Goal: Task Accomplishment & Management: Manage account settings

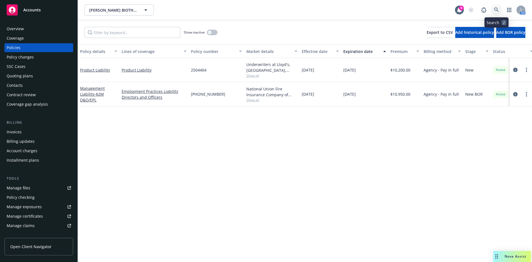
click at [495, 8] on icon at bounding box center [496, 9] width 5 height 5
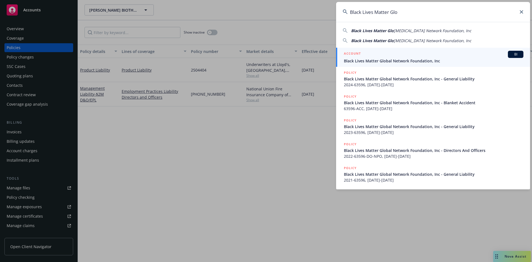
type input "Black Lives Matter Glo"
click at [363, 60] on span "Black Lives Matter Global Network Foundation, Inc" at bounding box center [433, 61] width 179 height 6
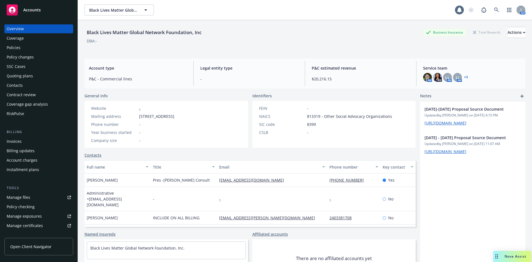
click at [13, 48] on div "Policies" at bounding box center [14, 47] width 14 height 9
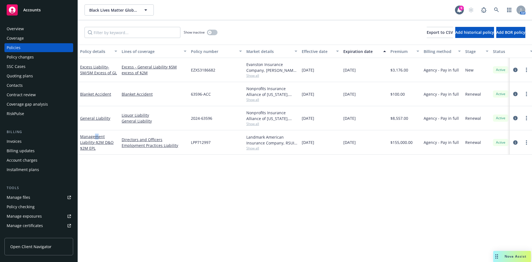
click at [96, 139] on div "Management Liability - $2M D&O $2M EPL" at bounding box center [98, 142] width 37 height 17
click at [91, 145] on link "Management Liability - $2M D&O $2M EPL" at bounding box center [97, 142] width 34 height 17
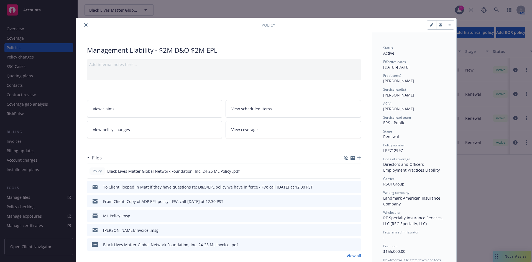
click at [84, 26] on icon "close" at bounding box center [85, 24] width 3 height 3
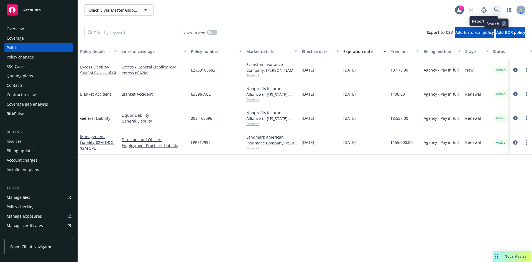
click at [496, 9] on icon at bounding box center [496, 9] width 5 height 5
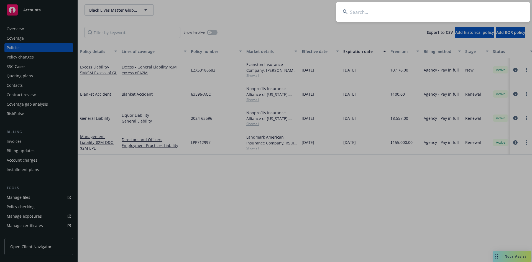
click at [404, 7] on input at bounding box center [433, 12] width 194 height 20
paste input "Snorkel AI, I"
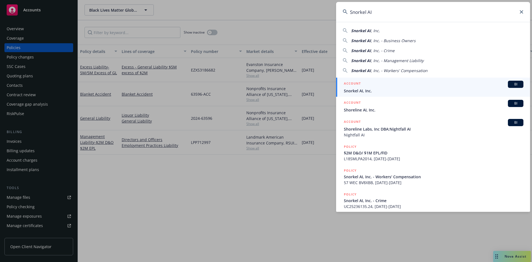
type input "Snorkel AI"
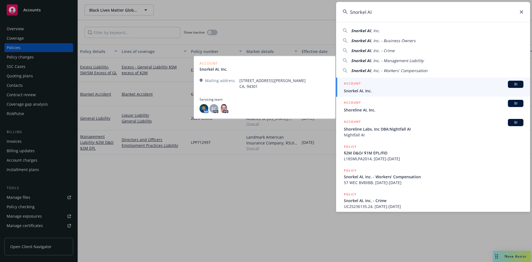
click at [369, 88] on span "Snorkel AI, Inc." at bounding box center [433, 91] width 179 height 6
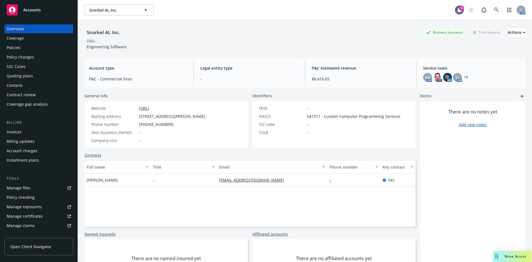
click at [16, 48] on div "Policies" at bounding box center [14, 47] width 14 height 9
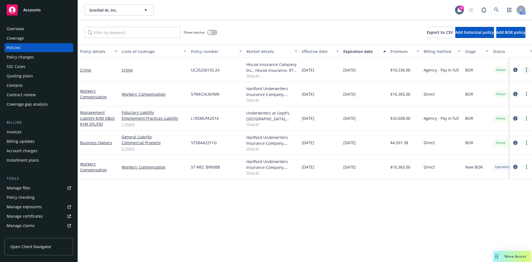
click at [525, 68] on link "more" at bounding box center [526, 69] width 7 height 7
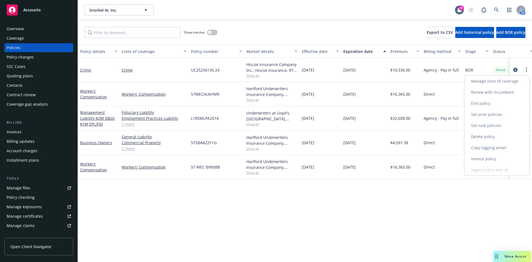
click at [487, 92] on link "Renew with incumbent" at bounding box center [496, 92] width 65 height 11
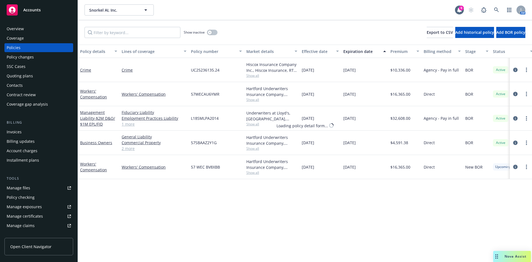
select select "12"
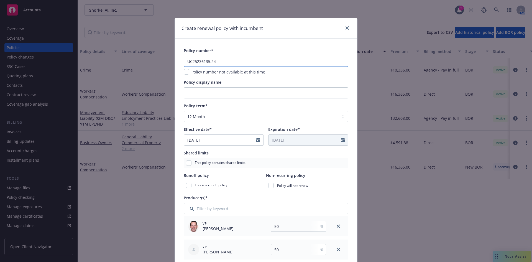
click at [217, 63] on input "UC25236135.24" at bounding box center [266, 61] width 165 height 11
type input "UC25236135.25"
click at [213, 91] on input "Policy display name" at bounding box center [266, 92] width 165 height 11
click at [215, 92] on input "Policy display name" at bounding box center [266, 92] width 165 height 11
type input "$5M Crime"
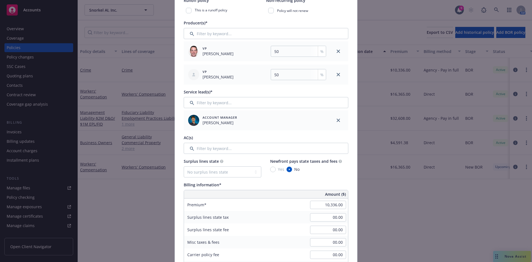
scroll to position [196, 0]
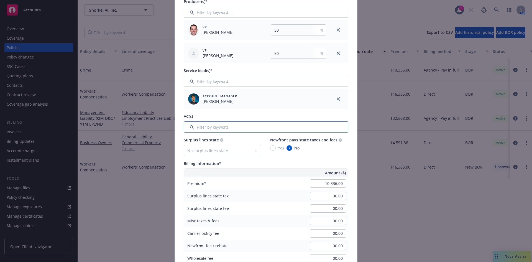
click at [230, 131] on input "Filter by keyword..." at bounding box center [266, 126] width 165 height 11
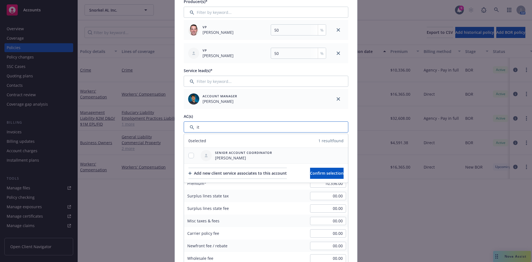
type input "it"
click at [190, 156] on input "checkbox" at bounding box center [191, 156] width 6 height 6
checkbox input "true"
click at [324, 173] on span "Confirm selection" at bounding box center [327, 172] width 34 height 5
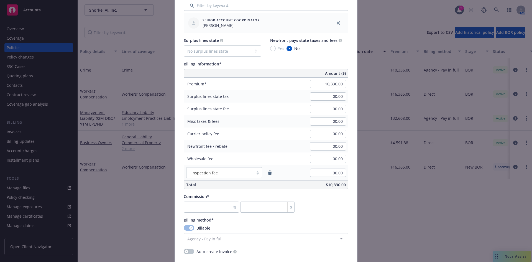
scroll to position [329, 0]
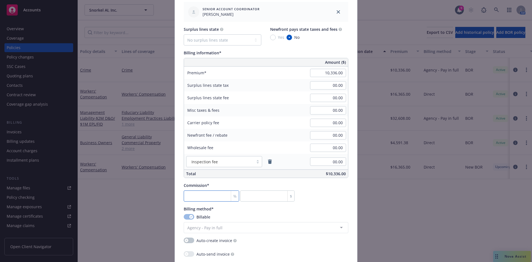
click at [203, 198] on input "number" at bounding box center [211, 195] width 55 height 11
type input "0"
click at [193, 196] on input "number" at bounding box center [211, 195] width 55 height 11
type input "1"
type input "103.36"
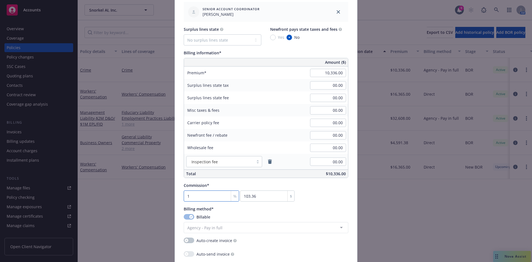
type input "12"
type input "1240.32"
type input "12"
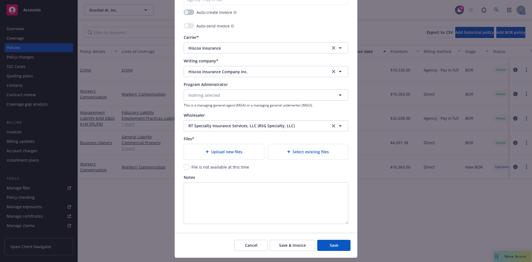
scroll to position [564, 0]
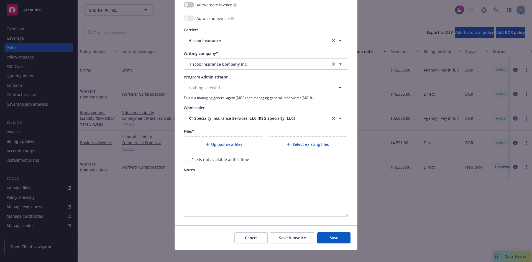
type textarea "x"
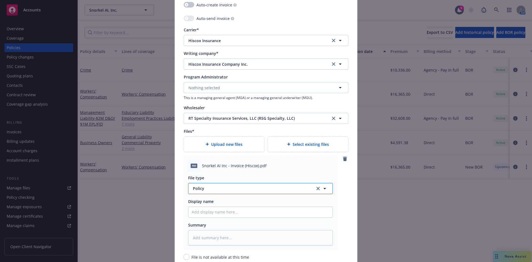
click at [207, 190] on span "Policy" at bounding box center [251, 188] width 116 height 6
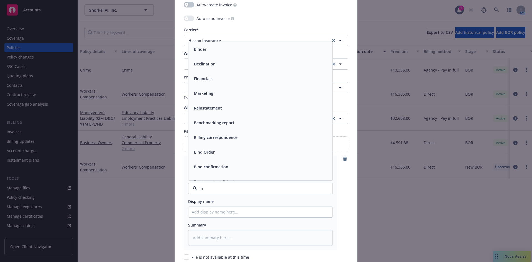
type input "inv"
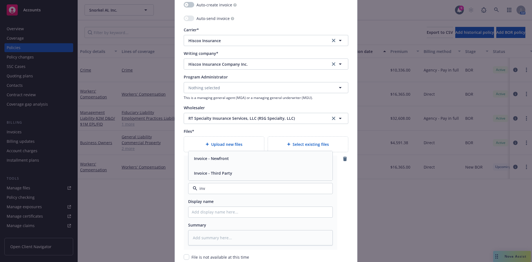
click at [207, 175] on span "Invoice - Third Party" at bounding box center [213, 173] width 38 height 6
click at [199, 211] on input "Policy display name" at bounding box center [260, 212] width 144 height 11
type textarea "x"
type input "H"
type textarea "x"
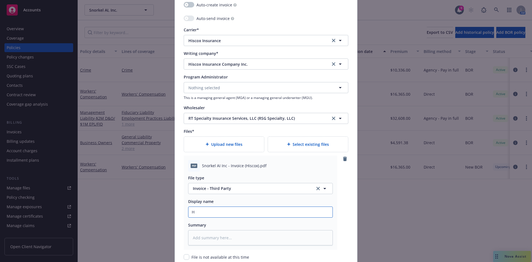
type input "Hi"
type textarea "x"
type input "His"
type textarea "x"
type input "Hisc"
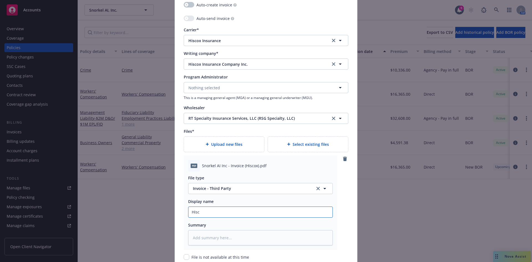
type textarea "x"
type input "Hisco"
type textarea "x"
type input "Hiscox"
type textarea "x"
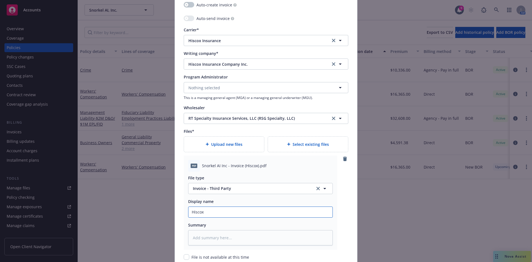
type input "Hiscox"
type textarea "x"
type input "Hiscox C"
type textarea "x"
type input "[PERSON_NAME]"
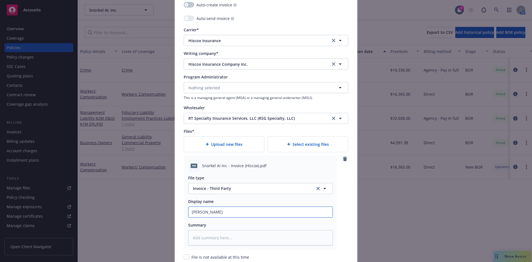
type textarea "x"
type input "[PERSON_NAME]"
type textarea "x"
type input "Hiscox [PERSON_NAME]"
type textarea "x"
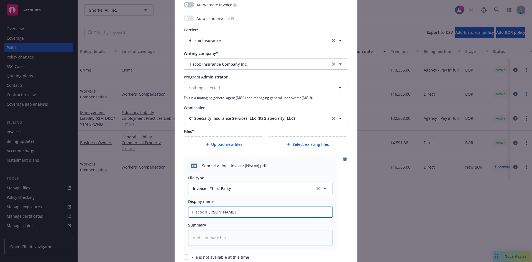
type input "Hiscox Crime"
type textarea "x"
type input "Hiscox Crime"
type textarea "x"
type input "Hiscox Crime I"
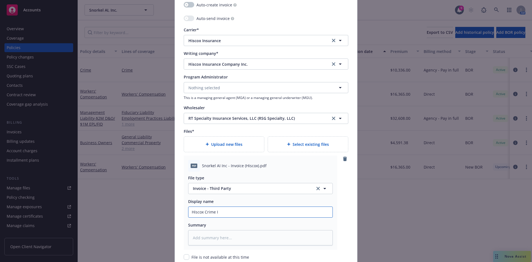
type textarea "x"
type input "Hiscox Crime In"
type textarea "x"
type input "Hiscox Crime Inv"
type textarea "x"
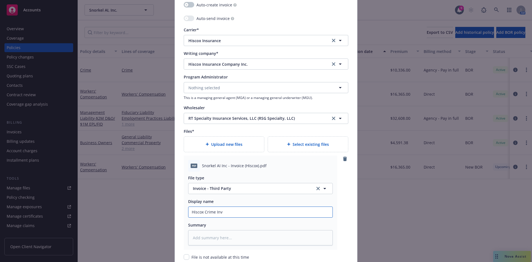
type input "Hiscox Crime Invo"
type textarea "x"
type input "Hiscox Crime Invoi"
type textarea "x"
type input "Hiscox Crime Invoic"
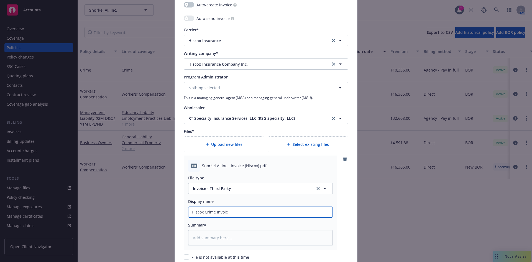
type textarea "x"
type input "Hiscox Crime Invoi"
type textarea "x"
type input "Hiscox Crime Invoic"
type textarea "x"
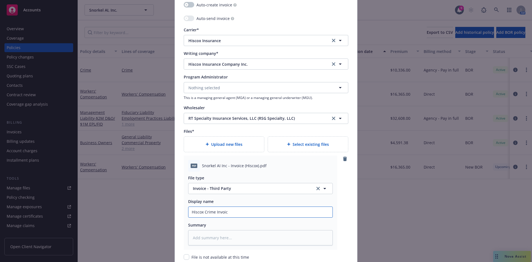
type input "Hiscox Crime Invoice"
type textarea "x"
type input "Hiscox Crime Invoice"
type textarea "x"
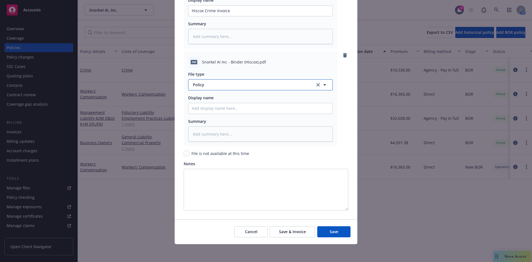
click at [204, 86] on span "Policy" at bounding box center [251, 85] width 116 height 6
type input "binder"
click at [196, 100] on span "Binder" at bounding box center [200, 100] width 12 height 6
click at [198, 108] on input "Policy display name" at bounding box center [260, 108] width 144 height 11
type textarea "x"
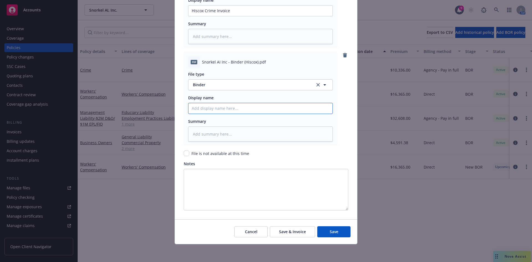
type input "2"
type textarea "x"
type input "25"
type textarea "x"
type input "25-"
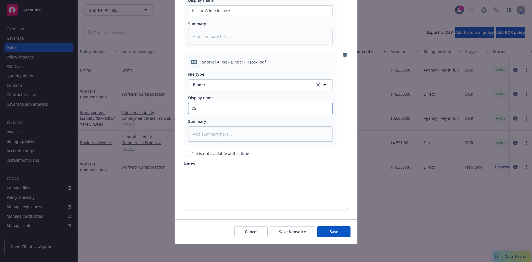
type textarea "x"
type input "25-2"
type textarea "x"
type input "25-26"
type textarea "x"
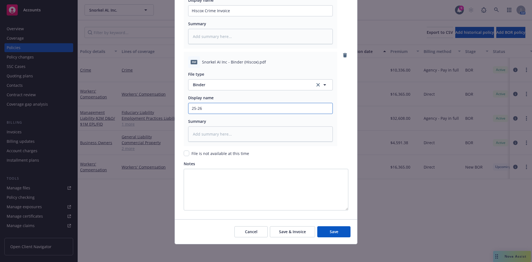
type input "25-26"
type textarea "x"
type input "25-26 C"
type textarea "x"
type input "25-26 Cri"
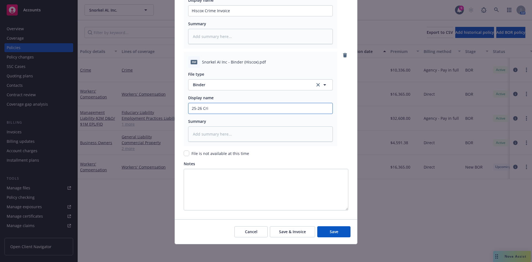
type textarea "x"
type input "25-26 [PERSON_NAME]"
type textarea "x"
type input "25-26 Crime"
type textarea "x"
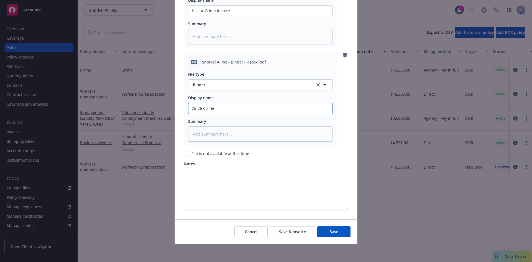
type input "25-26 Crime B"
type textarea "x"
type input "25-26 Crime Bi"
type textarea "x"
type input "25-26 Crime Bind"
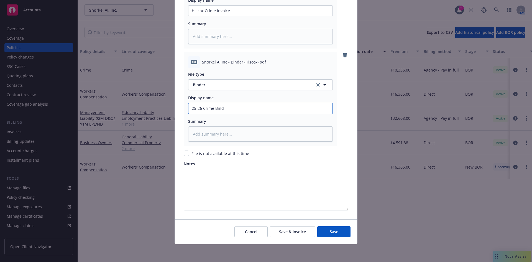
type textarea "x"
type input "25-26 Crime Binde"
type textarea "x"
type input "25-26 Crime Binder"
type textarea "x"
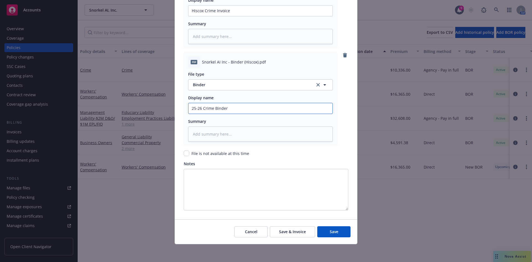
scroll to position [341, 0]
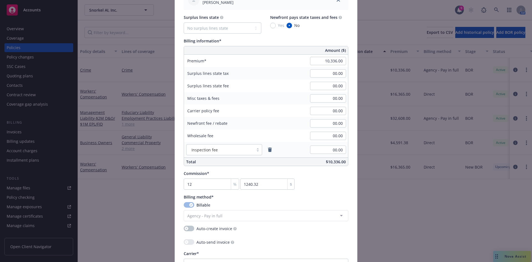
type input "25-26 Crime Binder"
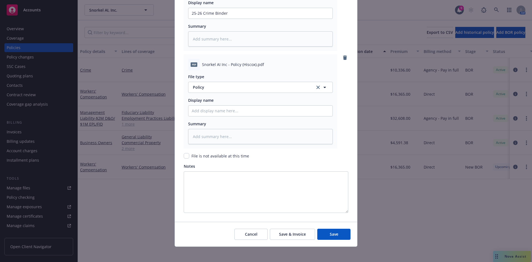
scroll to position [863, 0]
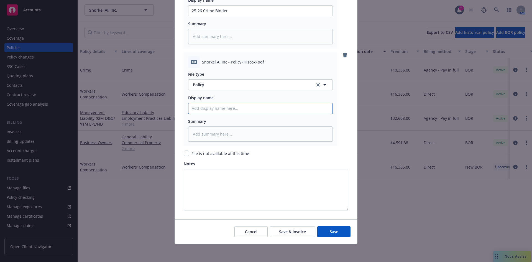
click at [214, 106] on input "Policy display name" at bounding box center [260, 108] width 144 height 11
click at [205, 108] on input "Policy display name" at bounding box center [260, 108] width 144 height 11
paste input "Snorkel AI, Inc."
type textarea "x"
type input "Snorkel AI, Inc."
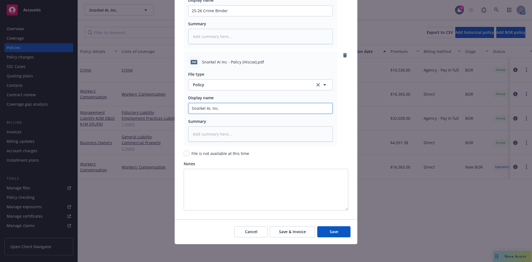
type textarea "x"
type input "Snorkel AI, Inc. 2"
type textarea "x"
type input "Snorkel AI, Inc. 202"
type textarea "x"
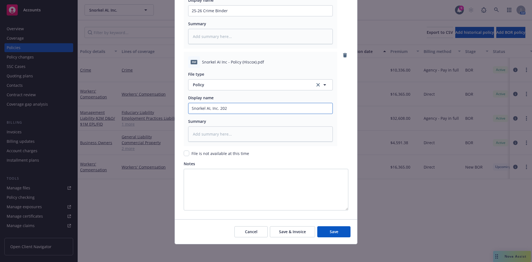
type input "Snorkel AI, Inc. 2025"
type textarea "x"
type input "Snorkel AI, Inc. 20255"
type textarea "x"
type input "Snorkel AI, Inc. 2025"
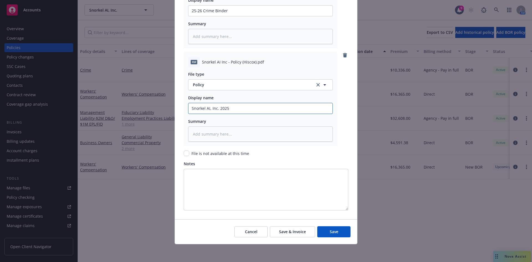
type textarea "x"
type input "Snorkel AI, Inc. 2025-"
type textarea "x"
type input "Snorkel AI, Inc. 2025-2"
type textarea "x"
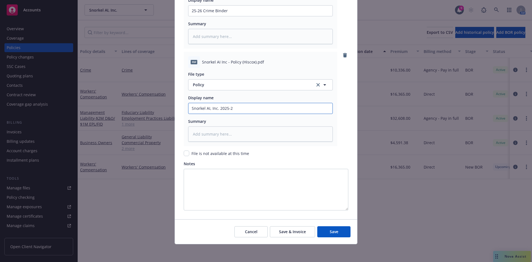
type input "Snorkel AI, Inc. 2025-26"
type textarea "x"
type input "Snorkel AI, Inc. 2025-26"
type textarea "x"
type input "Snorkel AI, Inc. 2025-26 C"
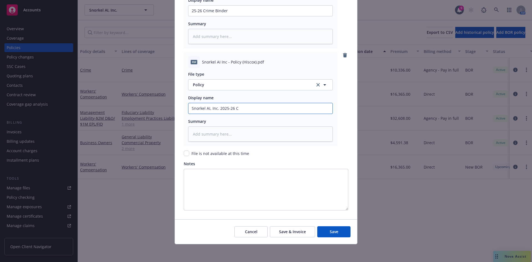
type textarea "x"
type input "Snorkel AI, Inc. 2025-26 Cr"
type textarea "x"
type input "Snorkel AI, Inc. 2025-26 Cri"
type textarea "x"
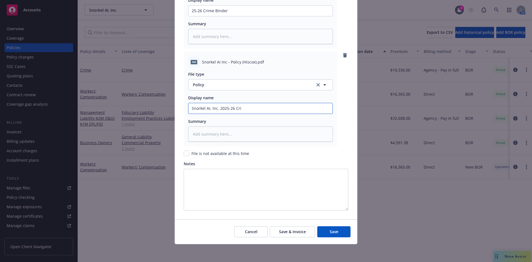
type input "Snorkel AI, Inc. 2025-26 [PERSON_NAME]"
type textarea "x"
type input "Snorkel AI, Inc. 2025-26 Crime"
type textarea "x"
type input "Snorkel AI, Inc. 2025-26 Crime P"
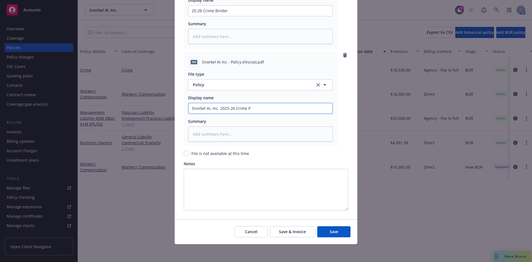
type textarea "x"
type input "Snorkel AI, Inc. 2025-26 Crime Po"
type textarea "x"
type input "Snorkel AI, Inc. 2025-26 Crime Pol"
type textarea "x"
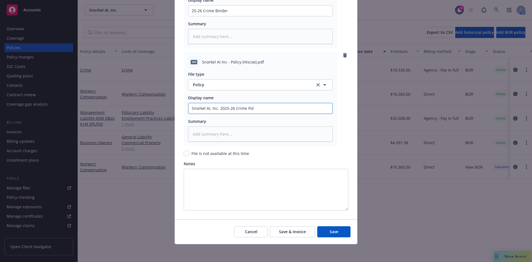
type input "Snorkel AI, Inc. 2025-26 Crime Poli"
type textarea "x"
type input "Snorkel AI, Inc. 2025-26 Crime Polic"
type textarea "x"
type input "Snorkel AI, Inc. 2025-26 Crime Policy"
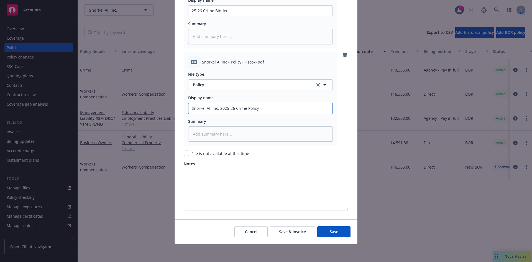
type textarea "x"
type input "Snorkel AI, Inc. 2025-26 Crime Policy"
click at [317, 226] on button "Save" at bounding box center [333, 231] width 33 height 11
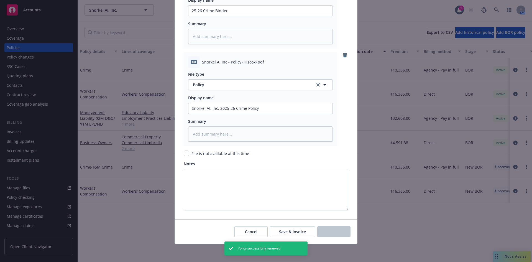
type textarea "x"
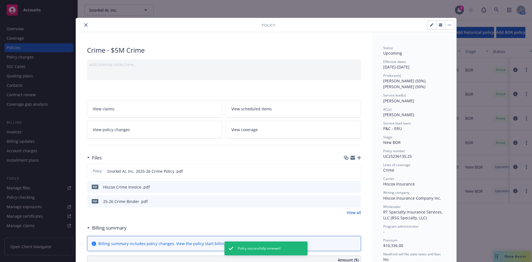
scroll to position [344, 0]
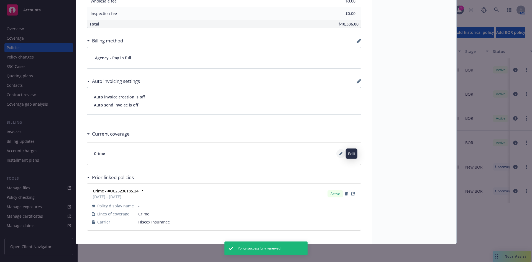
click at [339, 153] on icon at bounding box center [340, 153] width 3 height 3
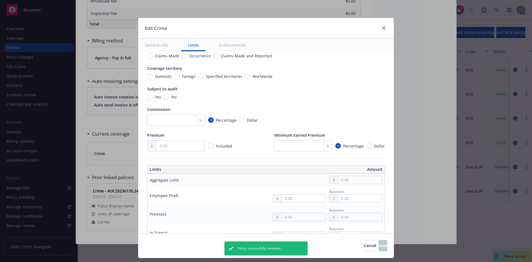
scroll to position [69, 0]
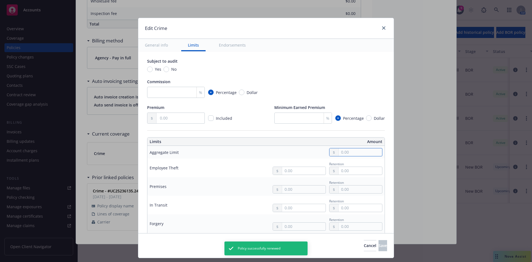
click at [346, 151] on input "text" at bounding box center [359, 152] width 43 height 8
type input "5,000,000.00"
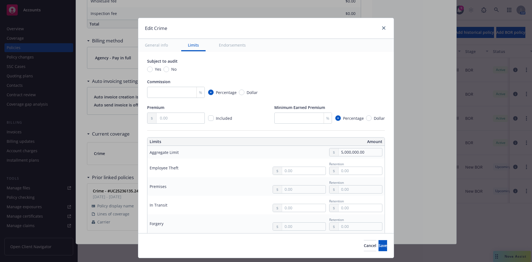
click at [348, 198] on button "$5,000,000.00" at bounding box center [353, 196] width 48 height 10
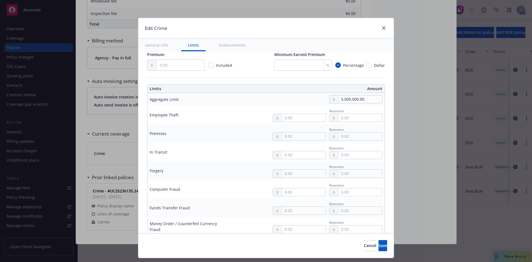
scroll to position [116, 0]
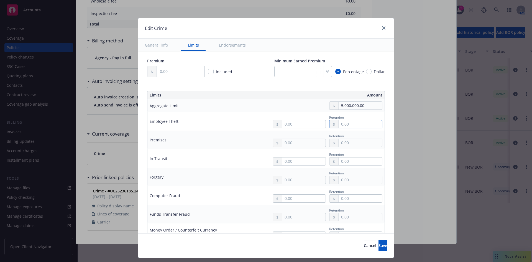
click at [340, 124] on input "text" at bounding box center [359, 124] width 43 height 8
type input "35,000.00"
click at [338, 140] on input "text" at bounding box center [359, 143] width 43 height 8
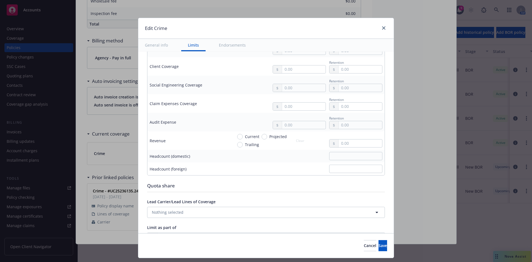
scroll to position [338, 0]
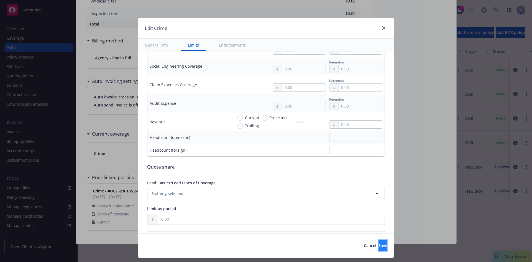
click at [385, 245] on button "Save" at bounding box center [382, 245] width 9 height 11
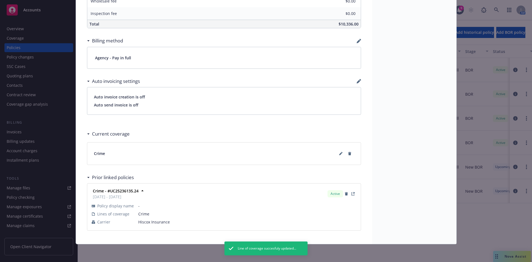
scroll to position [0, 0]
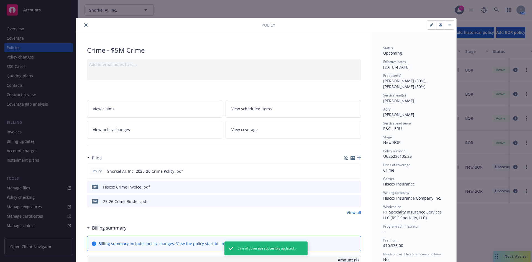
click at [84, 24] on icon "close" at bounding box center [85, 24] width 3 height 3
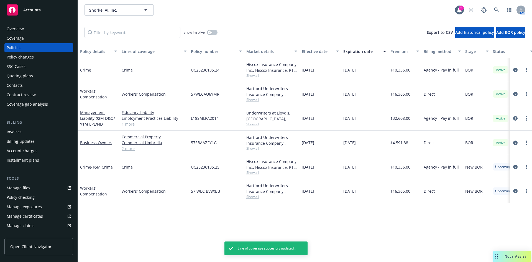
click at [17, 47] on div "Policies" at bounding box center [14, 47] width 14 height 9
click at [525, 118] on link "more" at bounding box center [526, 118] width 7 height 7
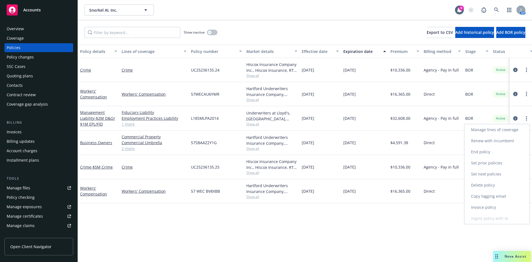
click at [487, 142] on link "Renew with incumbent" at bounding box center [496, 140] width 65 height 11
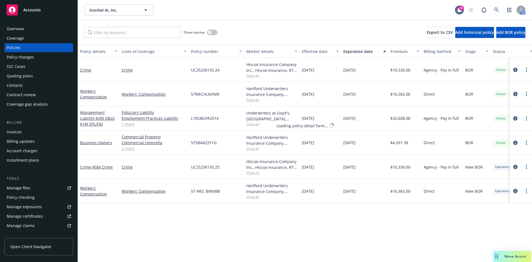
select select "12"
select select "CA"
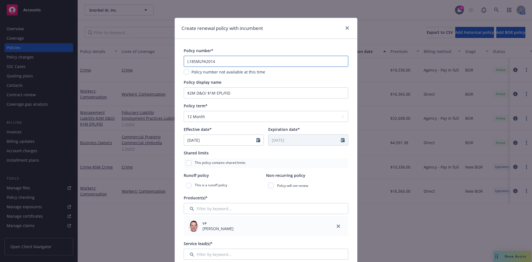
click at [197, 58] on input "L18SMLPA2014" at bounding box center [266, 61] width 165 height 11
paste input "L18SMLPA2479"
type input "L18SMLPA2479"
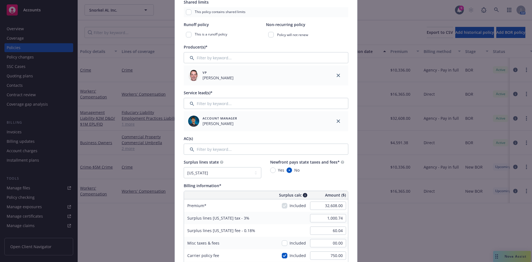
scroll to position [152, 0]
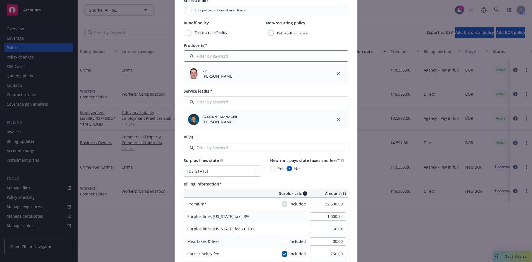
click at [199, 55] on input "Filter by keyword..." at bounding box center [266, 55] width 165 height 11
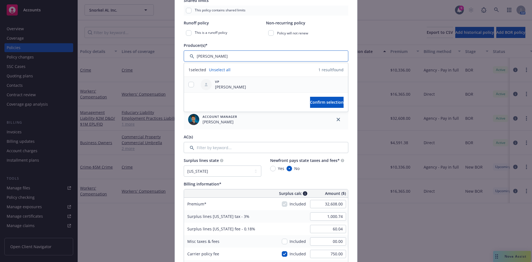
type input "[PERSON_NAME]"
click at [189, 85] on input "checkbox" at bounding box center [191, 85] width 6 height 6
checkbox input "true"
click at [324, 100] on span "Confirm selection" at bounding box center [327, 101] width 34 height 5
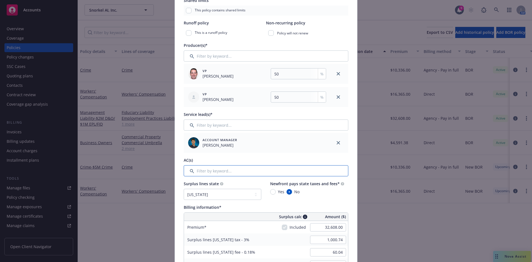
click at [223, 167] on input "Filter by keyword..." at bounding box center [266, 170] width 165 height 11
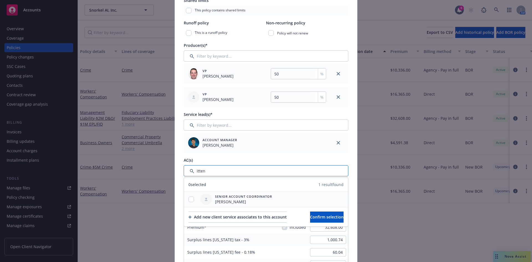
type input "itten"
click at [190, 199] on input "checkbox" at bounding box center [191, 199] width 6 height 6
checkbox input "true"
click at [325, 217] on span "Confirm selection" at bounding box center [327, 216] width 34 height 5
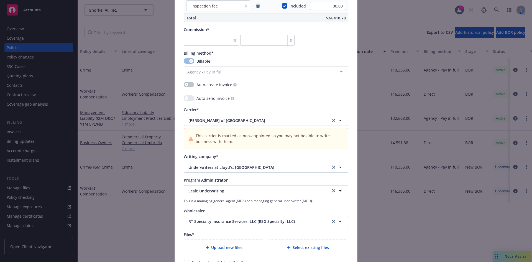
scroll to position [559, 0]
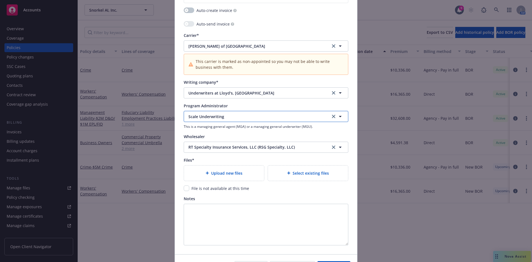
click at [340, 117] on icon "button" at bounding box center [340, 116] width 7 height 7
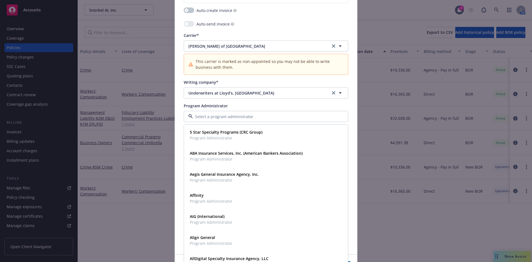
click at [305, 116] on input at bounding box center [265, 117] width 144 height 6
click at [266, 106] on div "Program Administrator" at bounding box center [266, 106] width 165 height 6
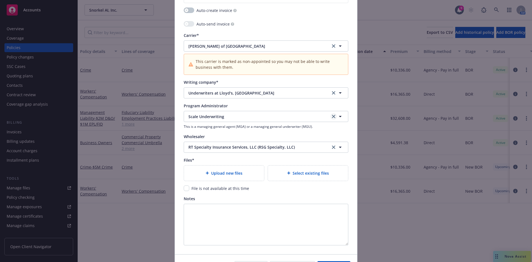
click at [332, 116] on icon "clear selection" at bounding box center [333, 116] width 3 height 3
click at [274, 116] on button "Nothing selected" at bounding box center [266, 116] width 165 height 11
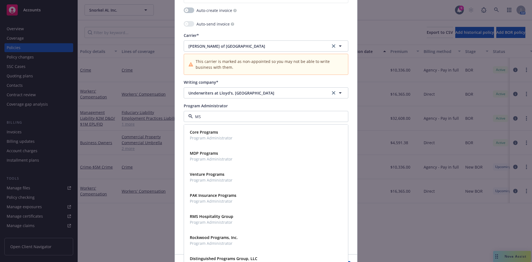
type input "MSI"
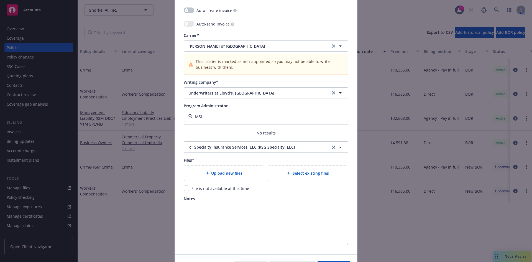
click at [205, 117] on input "MSI" at bounding box center [265, 117] width 144 height 6
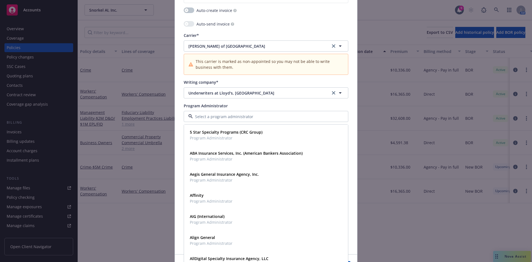
click at [204, 117] on input at bounding box center [265, 117] width 144 height 6
click at [332, 47] on icon "clear selection" at bounding box center [333, 45] width 3 height 3
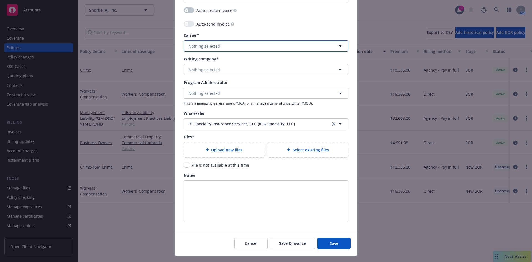
click at [206, 44] on span "Nothing selected" at bounding box center [204, 46] width 32 height 6
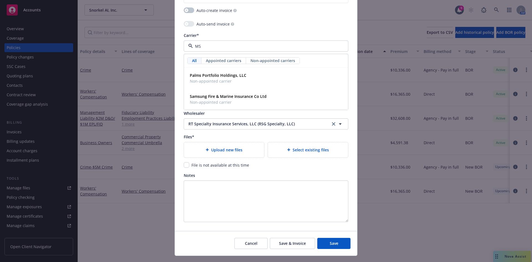
type input "M"
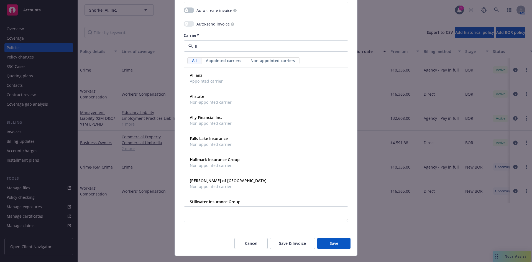
type input "llo"
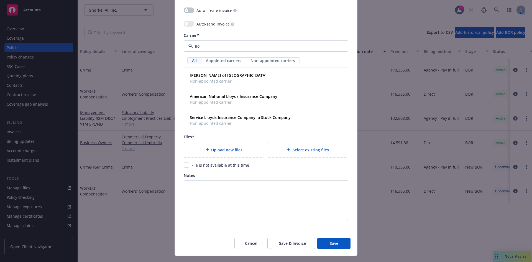
click at [202, 75] on strong "[PERSON_NAME] of [GEOGRAPHIC_DATA]" at bounding box center [228, 75] width 77 height 5
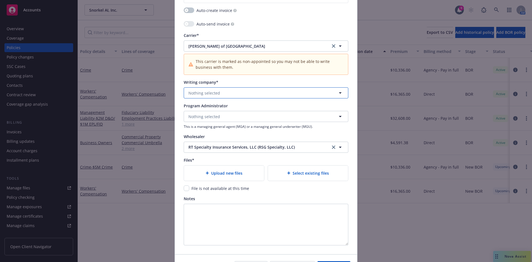
click at [206, 97] on button "Nothing selected" at bounding box center [266, 92] width 165 height 11
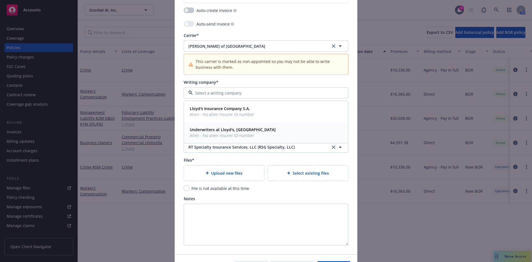
click at [219, 132] on strong "Underwriters at Lloyd's, [GEOGRAPHIC_DATA]" at bounding box center [233, 129] width 86 height 5
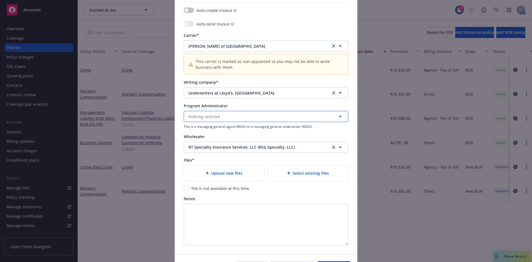
click at [206, 114] on span "Nothing selected" at bounding box center [204, 117] width 32 height 6
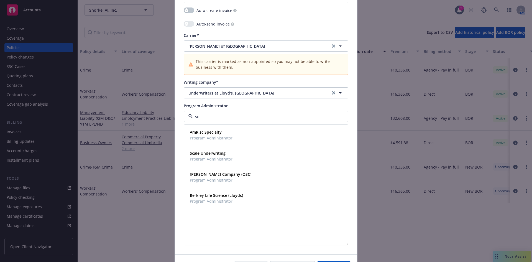
type input "sca"
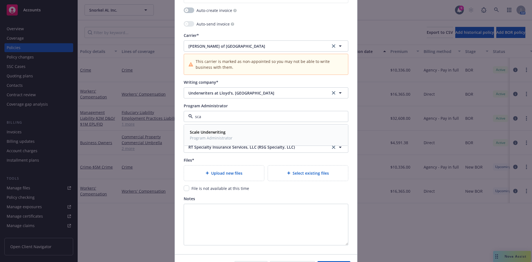
click at [208, 132] on strong "Scale Underwriting" at bounding box center [208, 131] width 36 height 5
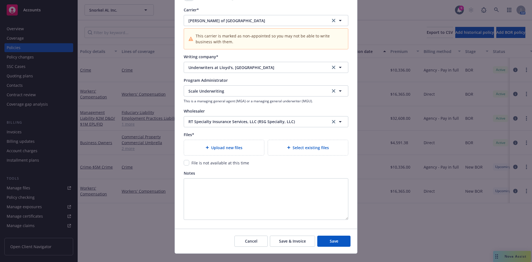
scroll to position [594, 0]
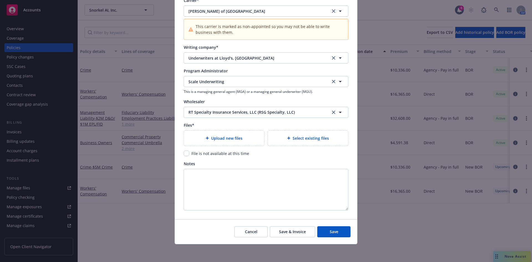
click at [235, 137] on span "Upload new files" at bounding box center [226, 138] width 31 height 6
type textarea "x"
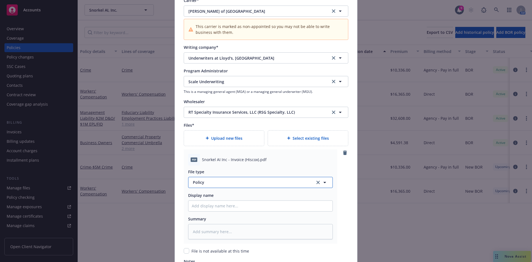
click at [197, 183] on span "Policy" at bounding box center [251, 182] width 116 height 6
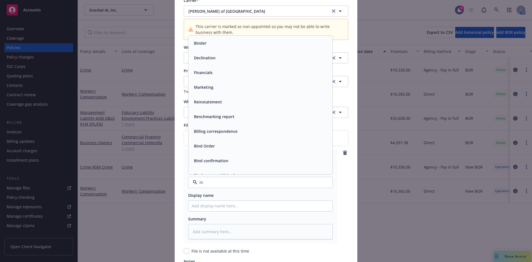
type input "inv"
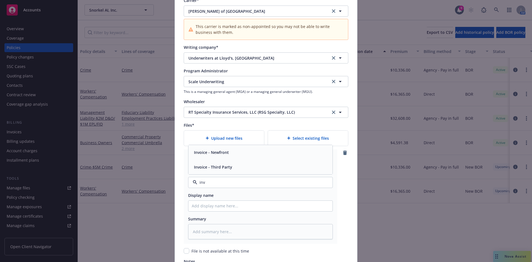
click at [232, 166] on div "Invoice - Third Party" at bounding box center [260, 167] width 137 height 8
click at [214, 206] on input "Policy display name" at bounding box center [260, 206] width 144 height 11
type textarea "x"
type input "HI"
type textarea "x"
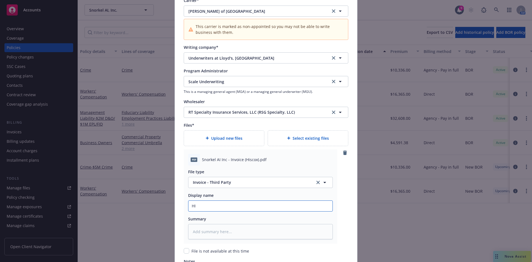
type input "HIs"
type textarea "x"
type input "HIsc"
type textarea "x"
type input "HIsco"
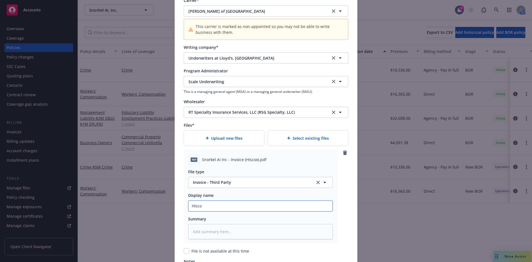
type textarea "x"
type input "HIscox"
type textarea "x"
type input "HIscox"
type textarea "x"
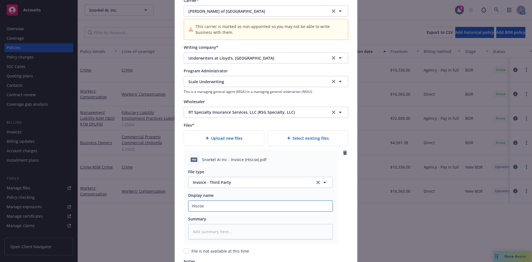
type input "HIscox"
type textarea "x"
type input "HIsco"
type textarea "x"
type input "HIsc"
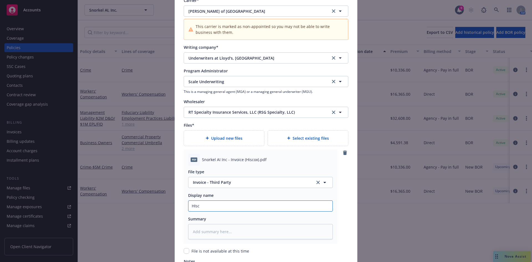
type textarea "x"
type input "HIs"
type textarea "x"
type input "HI"
type textarea "x"
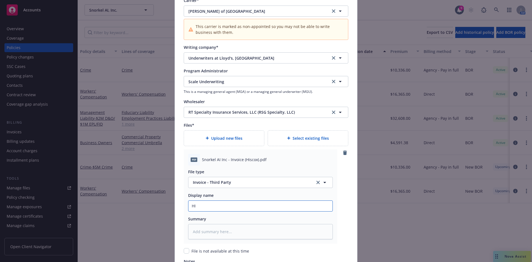
type input "H"
type textarea "x"
type input "Hi"
type textarea "x"
type input "His"
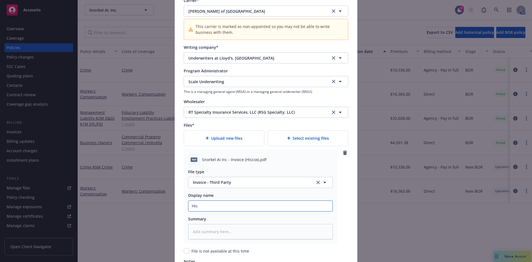
type textarea "x"
type input "Hisc"
type textarea "x"
type input "Hisco"
type textarea "x"
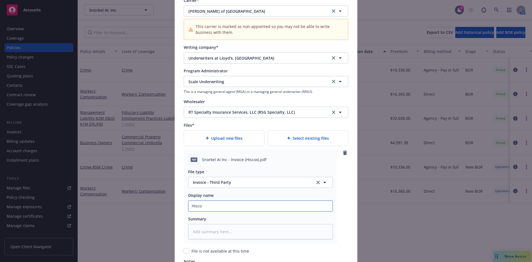
type input "Hiscox"
type textarea "x"
type input "Hiscox"
type textarea "x"
type input "Hiscox C"
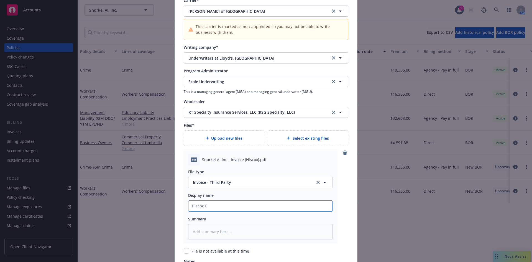
type textarea "x"
type input "[PERSON_NAME]"
type textarea "x"
click at [529, 184] on div "Create renewal policy with incumbent Policy number* L18SMLPA2479 Policy number …" at bounding box center [266, 131] width 532 height 262
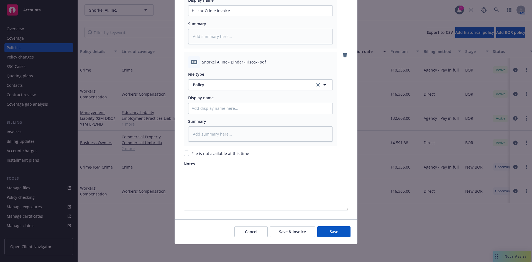
scroll to position [707, 0]
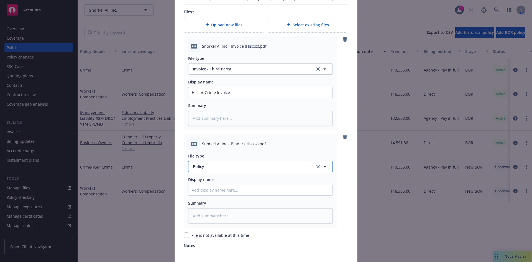
click at [204, 168] on span "Policy" at bounding box center [251, 166] width 116 height 6
click at [206, 137] on div "Binder" at bounding box center [260, 136] width 137 height 8
click at [199, 191] on input "Policy display name" at bounding box center [260, 190] width 144 height 11
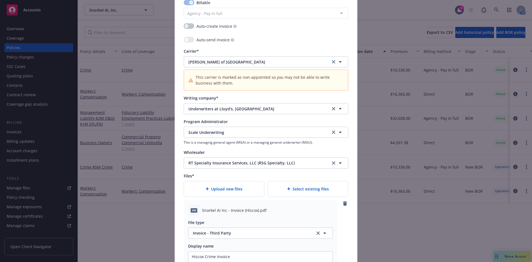
scroll to position [886, 0]
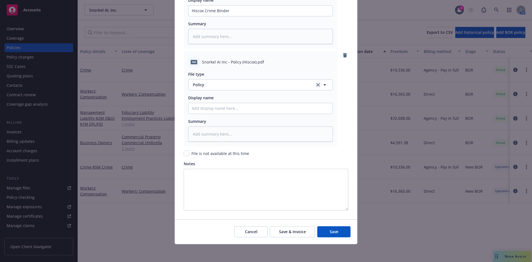
click at [315, 87] on link "clear selection" at bounding box center [318, 84] width 7 height 7
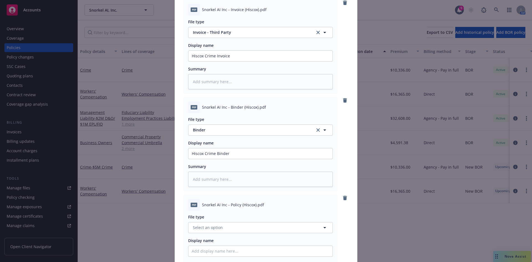
scroll to position [735, 0]
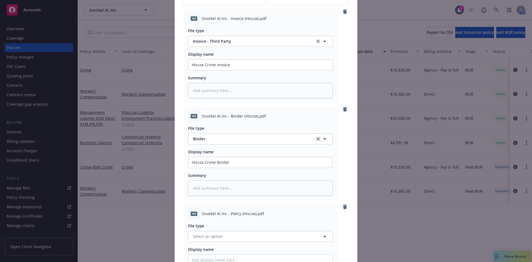
click at [317, 140] on icon "clear selection" at bounding box center [317, 138] width 3 height 3
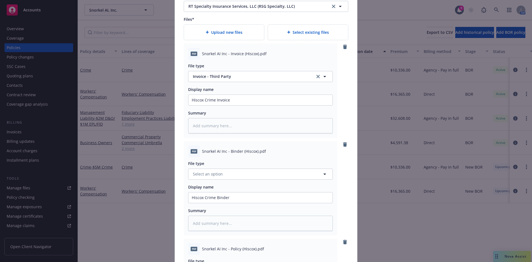
scroll to position [671, 0]
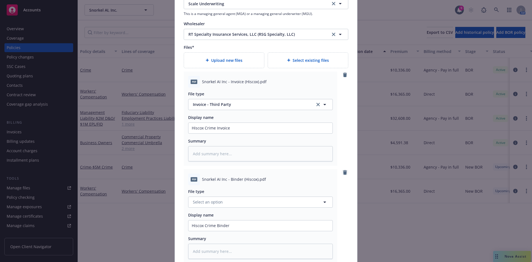
click at [343, 171] on icon "remove" at bounding box center [345, 172] width 4 height 4
click at [343, 74] on icon "remove" at bounding box center [345, 75] width 4 height 4
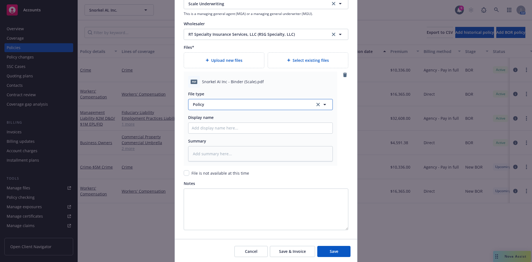
click at [292, 109] on button "Policy" at bounding box center [260, 104] width 145 height 11
click at [214, 119] on div "Binder" at bounding box center [260, 120] width 137 height 8
drag, startPoint x: 213, startPoint y: 128, endPoint x: 208, endPoint y: 125, distance: 6.2
click at [213, 128] on input "Policy display name" at bounding box center [260, 128] width 144 height 11
click at [219, 125] on input "Policy display name" at bounding box center [260, 128] width 144 height 11
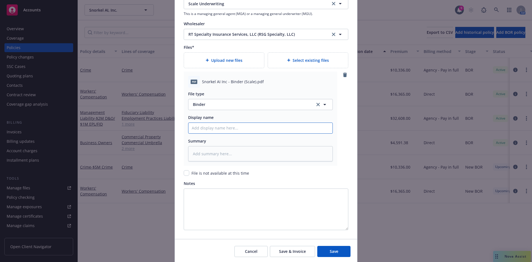
paste input "Snorkel AI Inc"
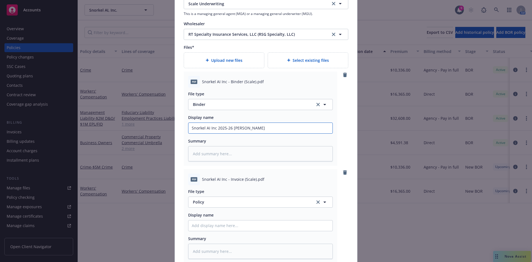
scroll to position [789, 0]
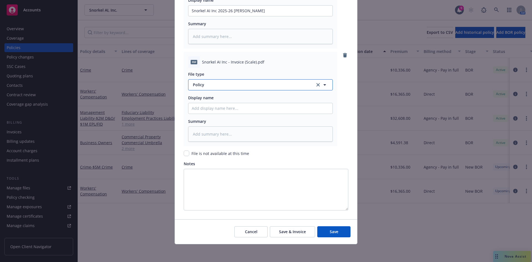
click at [194, 85] on span "Policy" at bounding box center [251, 85] width 116 height 6
click at [214, 115] on span "Invoice - Third Party" at bounding box center [213, 115] width 38 height 6
drag, startPoint x: 202, startPoint y: 107, endPoint x: 204, endPoint y: 103, distance: 4.8
click at [202, 107] on input "Policy display name" at bounding box center [260, 108] width 144 height 11
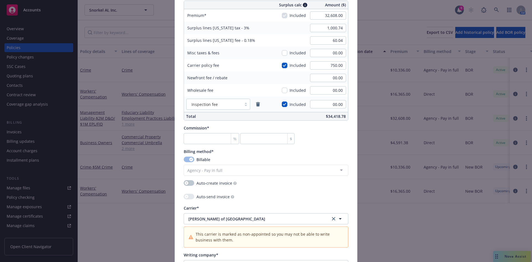
scroll to position [405, 0]
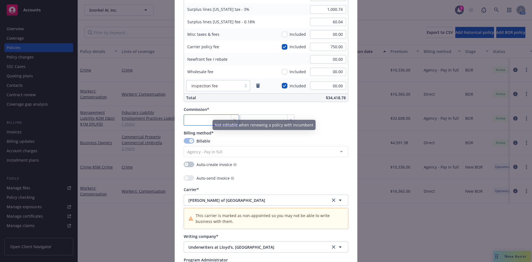
click at [201, 118] on input "number" at bounding box center [211, 119] width 55 height 11
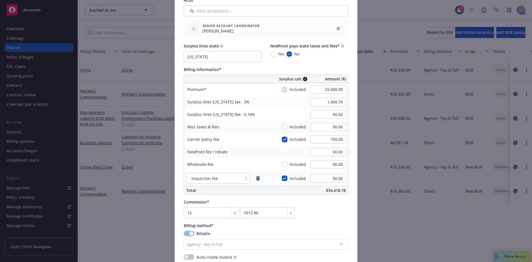
scroll to position [316, 0]
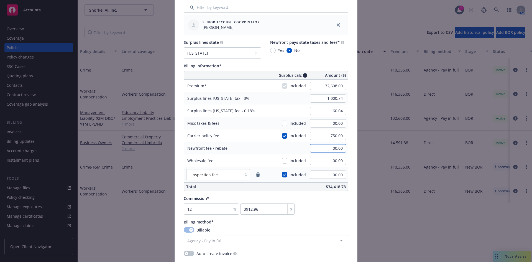
click at [331, 147] on input "00.00" at bounding box center [328, 148] width 36 height 8
click at [334, 161] on input "00.00" at bounding box center [328, 161] width 36 height 8
click at [334, 148] on input "00.00" at bounding box center [328, 148] width 36 height 8
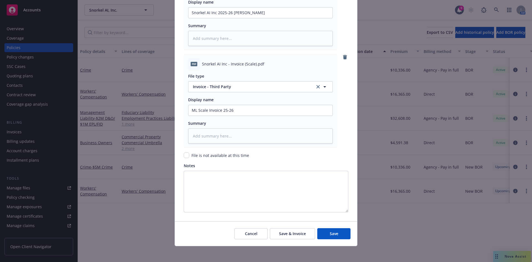
scroll to position [789, 0]
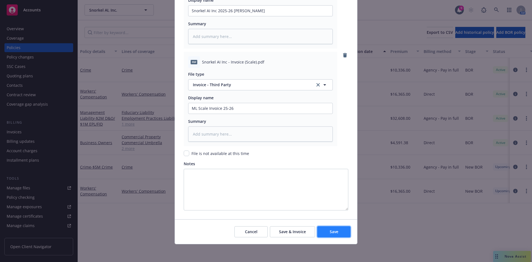
click at [332, 231] on span "Save" at bounding box center [334, 231] width 9 height 5
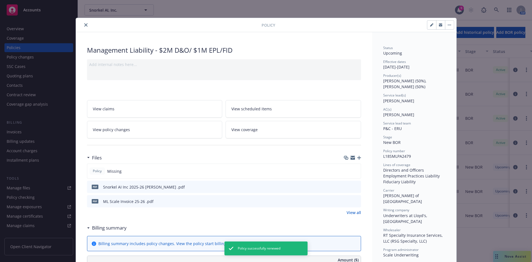
scroll to position [394, 0]
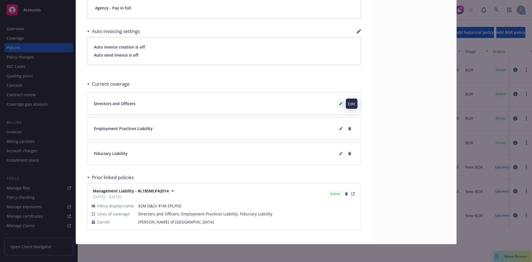
click at [339, 104] on icon at bounding box center [340, 103] width 3 height 3
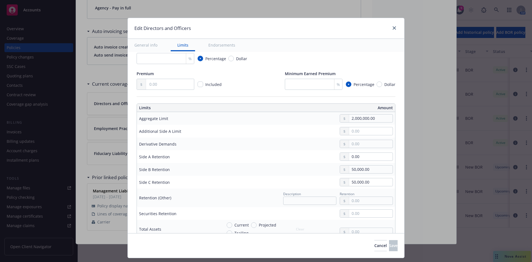
scroll to position [115, 0]
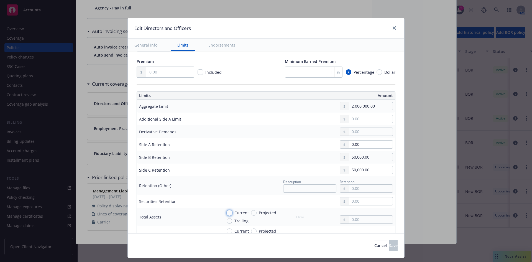
click at [227, 212] on input "Current" at bounding box center [230, 213] width 6 height 6
click at [358, 220] on input "text" at bounding box center [370, 220] width 43 height 8
click at [227, 230] on input "Current" at bounding box center [230, 231] width 6 height 6
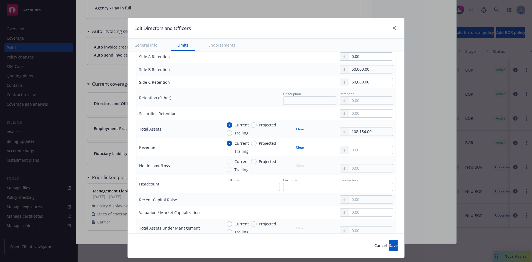
scroll to position [204, 0]
click at [361, 152] on input "text" at bounding box center [370, 149] width 43 height 8
click at [227, 161] on input "Current" at bounding box center [230, 161] width 6 height 6
click at [343, 168] on div at bounding box center [344, 167] width 9 height 8
click at [354, 168] on input "text" at bounding box center [370, 167] width 43 height 8
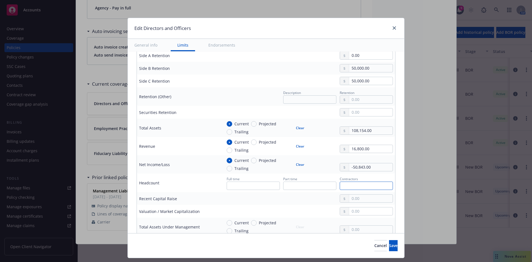
click at [366, 185] on input "text" at bounding box center [366, 185] width 53 height 8
click at [389, 243] on button "Save" at bounding box center [393, 245] width 9 height 11
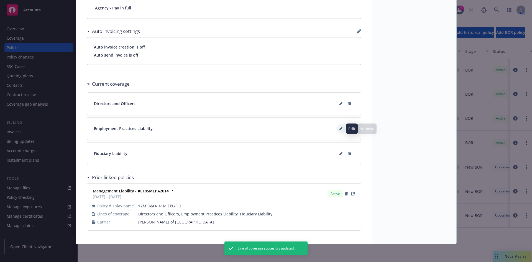
click at [339, 129] on icon at bounding box center [340, 128] width 3 height 3
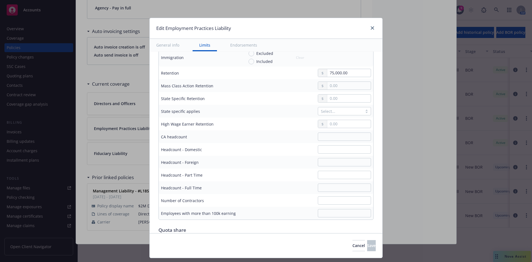
scroll to position [244, 0]
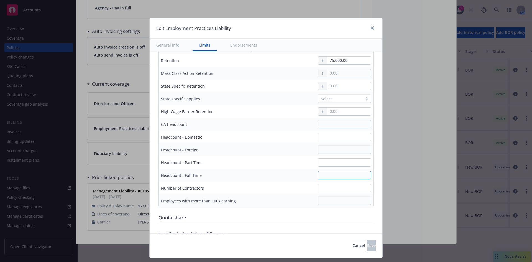
click at [331, 178] on input "text" at bounding box center [344, 175] width 53 height 8
click at [337, 189] on input "text" at bounding box center [344, 188] width 53 height 8
click at [332, 121] on input "text" at bounding box center [344, 124] width 53 height 8
click at [367, 247] on span "Save" at bounding box center [371, 245] width 9 height 5
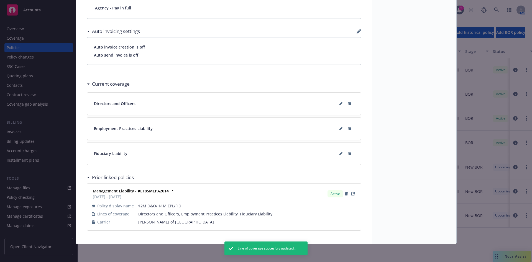
scroll to position [0, 0]
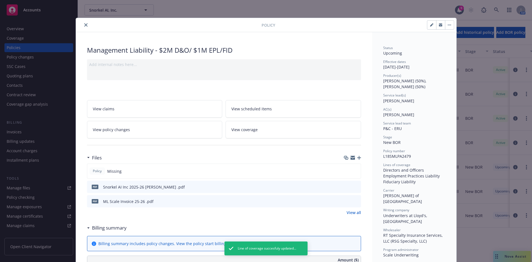
click at [84, 25] on icon "close" at bounding box center [85, 24] width 3 height 3
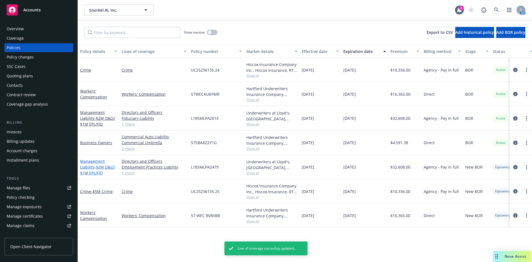
click at [93, 168] on link "Management Liability - $2M D&O/ $1M EPL/FID" at bounding box center [97, 166] width 35 height 17
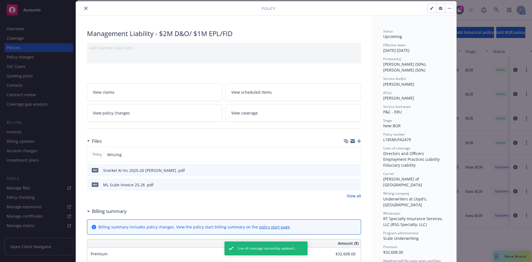
scroll to position [394, 0]
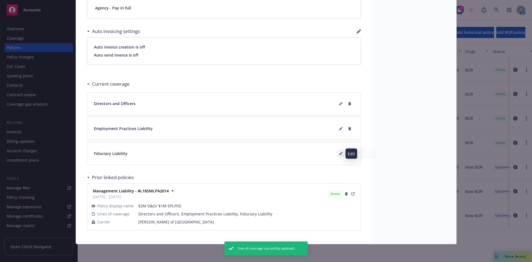
click at [339, 153] on icon at bounding box center [340, 153] width 3 height 3
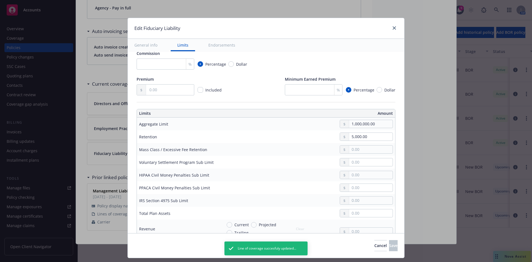
scroll to position [111, 0]
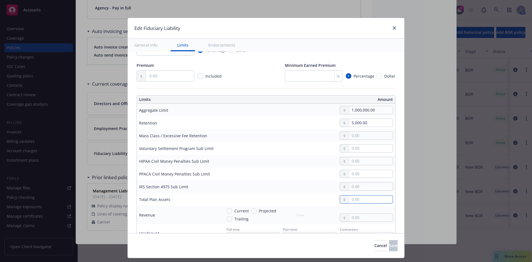
click at [354, 197] on input "text" at bounding box center [370, 199] width 43 height 8
click at [389, 243] on span "Save" at bounding box center [393, 245] width 9 height 5
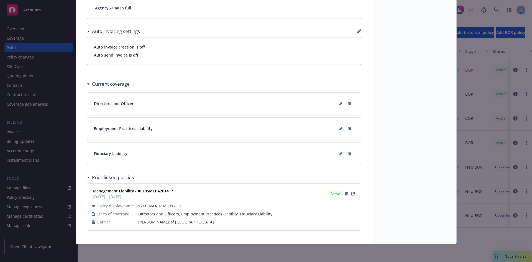
scroll to position [0, 0]
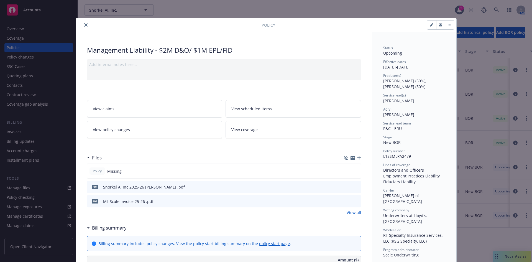
click at [84, 24] on icon "close" at bounding box center [85, 24] width 3 height 3
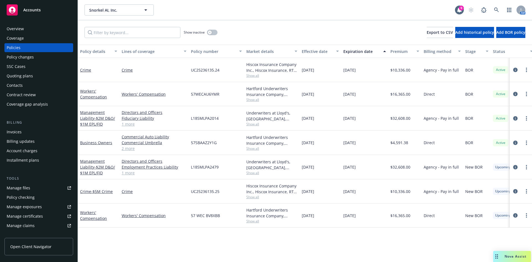
click at [26, 187] on div "Manage files" at bounding box center [19, 187] width 24 height 9
click at [491, 9] on link at bounding box center [496, 9] width 11 height 11
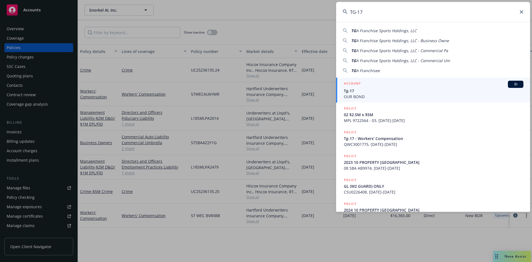
click at [372, 92] on span "Tg-17" at bounding box center [433, 91] width 179 height 6
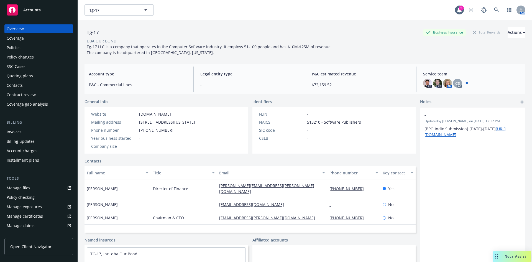
click at [17, 47] on div "Policies" at bounding box center [14, 47] width 14 height 9
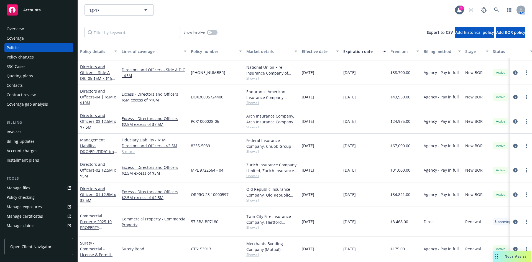
scroll to position [242, 0]
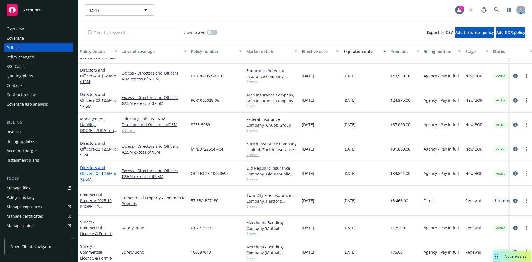
click at [98, 173] on span "- 01 $2.5M x $2.5M" at bounding box center [98, 176] width 36 height 11
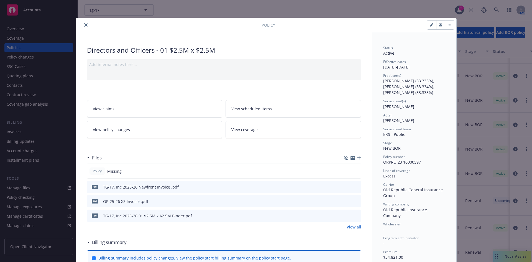
drag, startPoint x: 83, startPoint y: 25, endPoint x: 165, endPoint y: 115, distance: 122.5
click at [84, 25] on icon "close" at bounding box center [85, 24] width 3 height 3
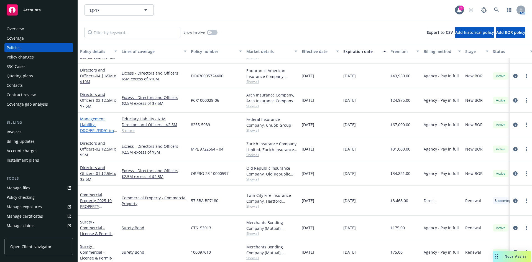
click at [89, 129] on span "- D&O/EPL/FID/Crime/K&R" at bounding box center [98, 130] width 37 height 17
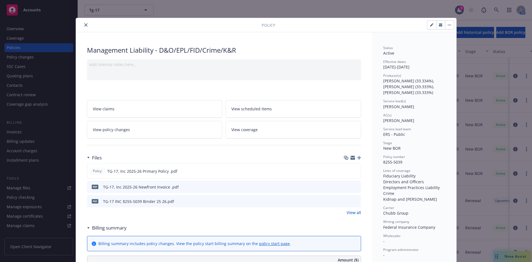
click at [84, 24] on icon "close" at bounding box center [85, 24] width 3 height 3
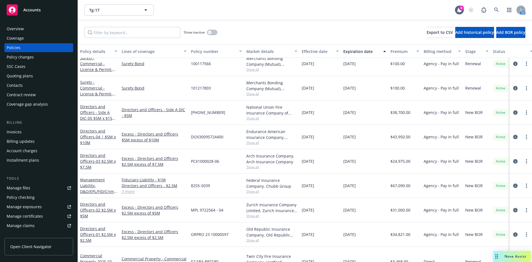
scroll to position [189, 0]
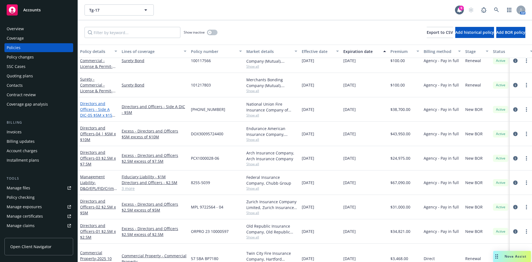
click at [98, 115] on span "- 05 $5M x $15M D&O Lead Side A" at bounding box center [98, 117] width 36 height 11
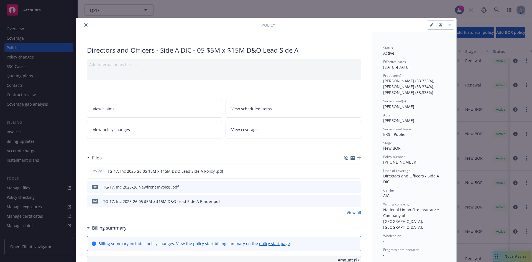
click at [84, 24] on icon "close" at bounding box center [85, 24] width 3 height 3
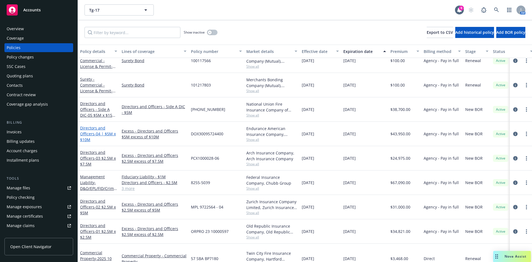
click at [90, 131] on link "Directors and Officers - 04 | $5M x $10M" at bounding box center [98, 133] width 36 height 17
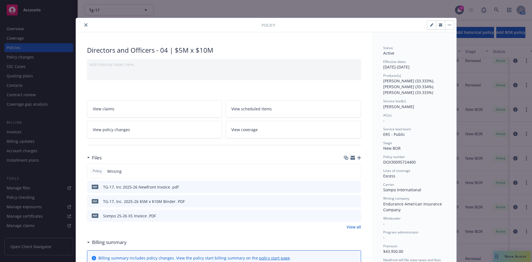
click at [84, 26] on icon "close" at bounding box center [85, 24] width 3 height 3
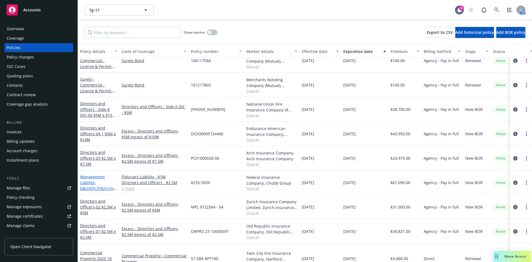
click at [90, 182] on link "Management Liability - D&O/EPL/FID/Crime/K&R" at bounding box center [98, 185] width 36 height 23
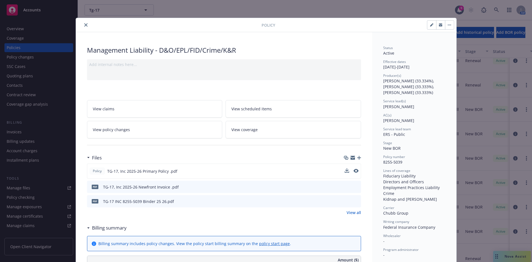
scroll to position [17, 0]
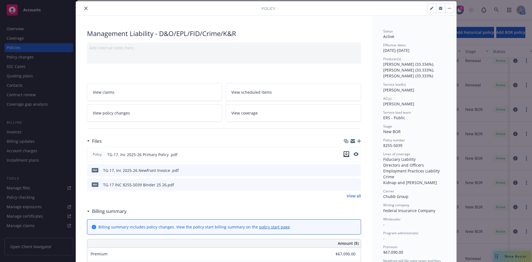
click at [344, 154] on icon "download file" at bounding box center [346, 153] width 4 height 3
click at [83, 8] on button "close" at bounding box center [86, 8] width 7 height 7
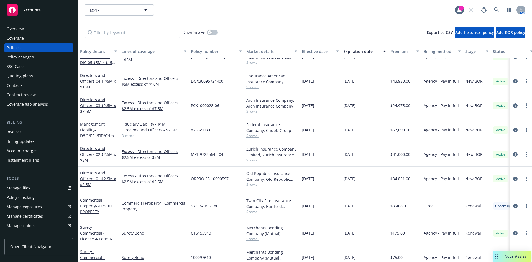
scroll to position [243, 0]
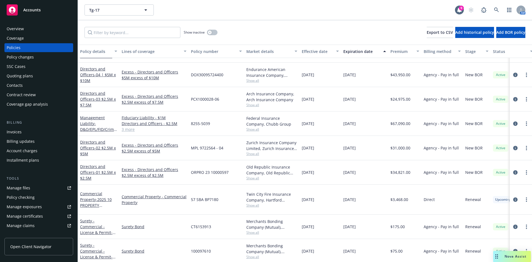
click at [279, 17] on div "Tg-17 Tg-17 9 AM" at bounding box center [305, 10] width 454 height 20
click at [92, 97] on link "Directors and Officers - 03 $2.5M x $7.5M" at bounding box center [98, 99] width 36 height 17
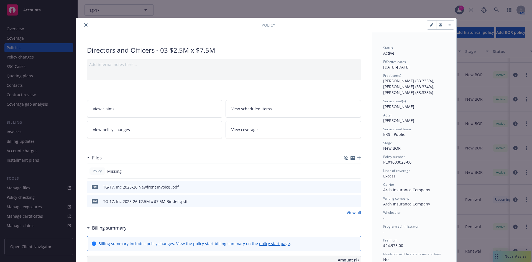
drag, startPoint x: 83, startPoint y: 25, endPoint x: 13, endPoint y: 69, distance: 82.8
click at [84, 25] on icon "close" at bounding box center [85, 24] width 3 height 3
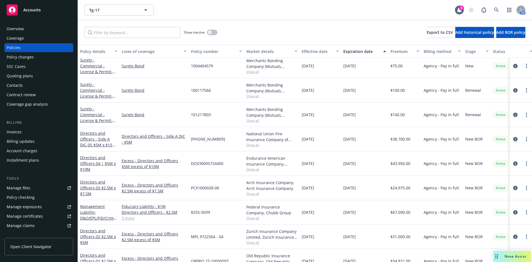
scroll to position [160, 0]
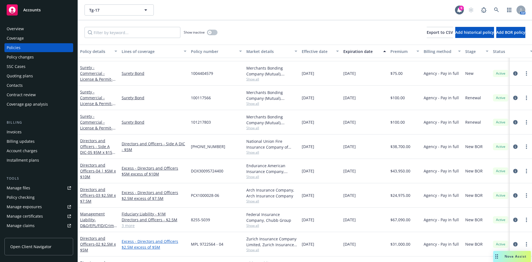
click at [142, 238] on link "Excess - Directors and Officers $2.5M excess of $5M" at bounding box center [154, 244] width 65 height 12
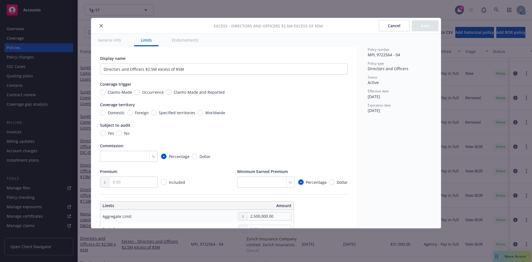
click at [101, 25] on icon "close" at bounding box center [100, 25] width 3 height 3
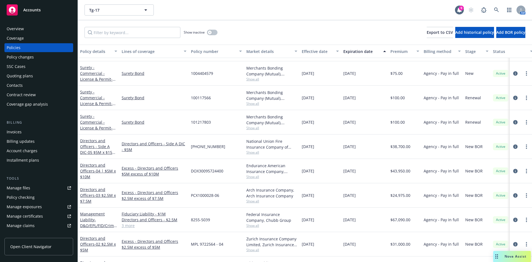
click at [98, 241] on span "- 02 $2.5M x $5M" at bounding box center [98, 246] width 36 height 11
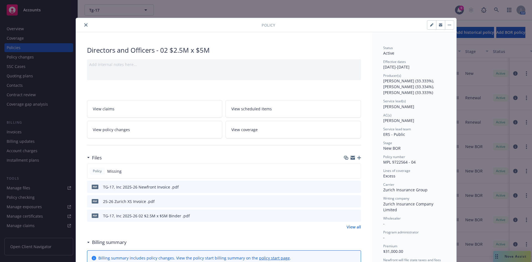
click at [84, 25] on icon "close" at bounding box center [85, 24] width 3 height 3
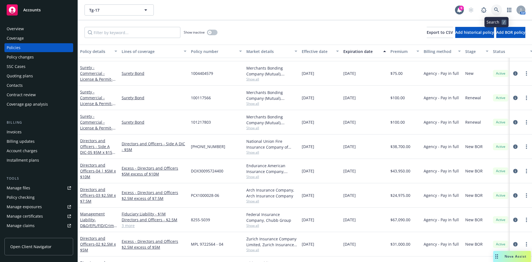
click at [496, 8] on icon at bounding box center [496, 9] width 5 height 5
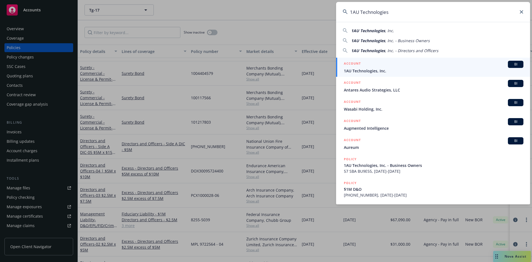
click at [372, 69] on span "1AU Technologies, Inc." at bounding box center [433, 71] width 179 height 6
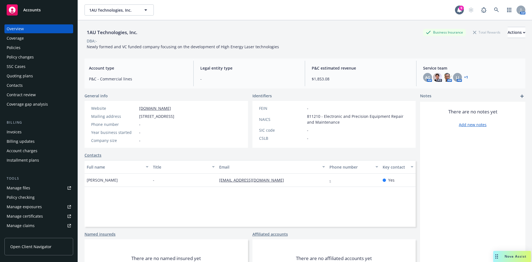
click at [20, 46] on div "Policies" at bounding box center [14, 47] width 14 height 9
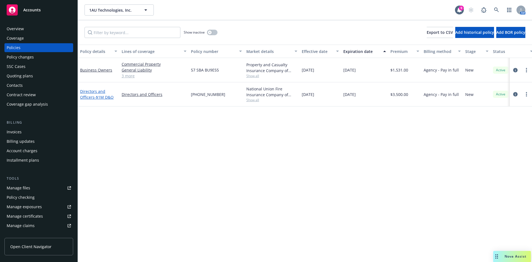
click at [97, 97] on span "- $1M D&O" at bounding box center [103, 96] width 19 height 5
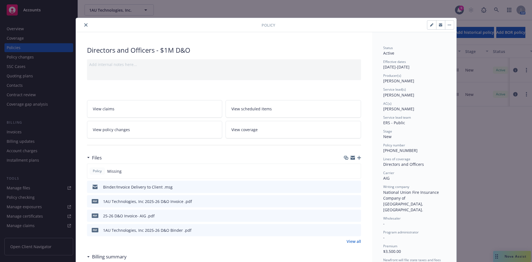
click at [358, 157] on icon "button" at bounding box center [359, 158] width 4 height 4
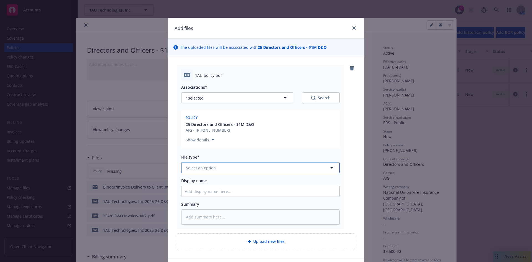
click at [203, 170] on span "Select an option" at bounding box center [201, 168] width 30 height 6
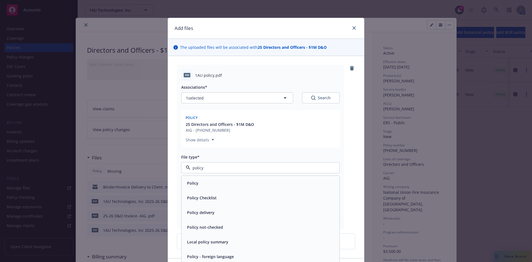
click at [197, 183] on div "Policy" at bounding box center [260, 183] width 151 height 8
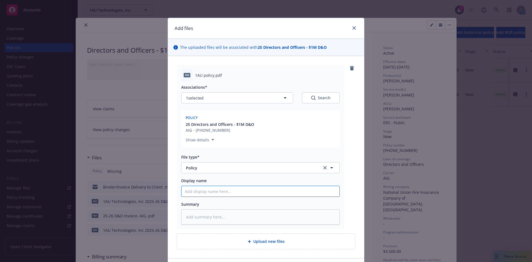
click at [198, 195] on input "Display name" at bounding box center [260, 191] width 158 height 11
paste input "1AU Technologies"
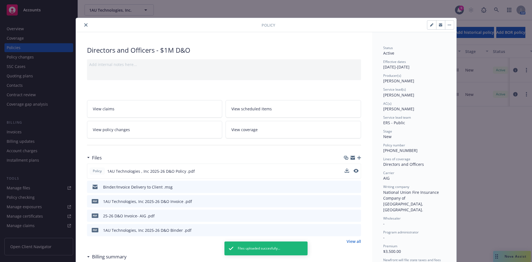
click at [342, 170] on div "Policy 1AU Technologies , Inc 2025-26 D&O Policy .pdf" at bounding box center [224, 170] width 274 height 15
click at [344, 171] on icon "download file" at bounding box center [346, 170] width 4 height 4
click at [85, 25] on icon "close" at bounding box center [85, 24] width 3 height 3
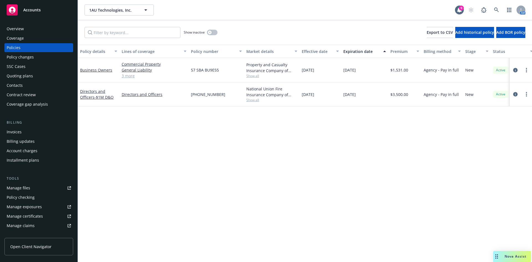
click at [239, 173] on div "Policy details Lines of coverage Policy number Market details Effective date Ex…" at bounding box center [305, 153] width 454 height 217
click at [496, 9] on icon at bounding box center [496, 9] width 5 height 5
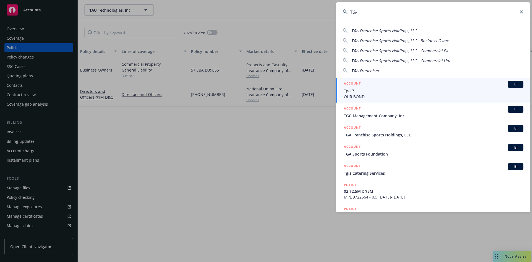
click at [366, 91] on span "Tg-17" at bounding box center [433, 91] width 179 height 6
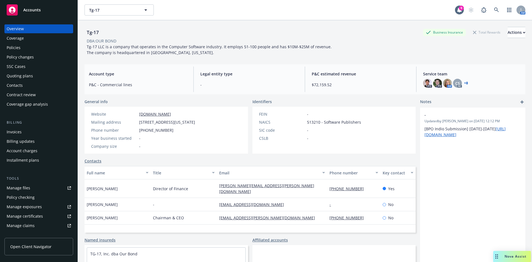
click at [21, 48] on div "Policies" at bounding box center [39, 47] width 64 height 9
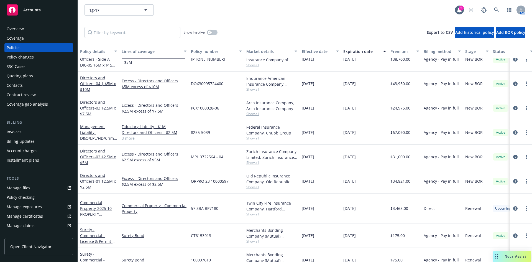
scroll to position [243, 0]
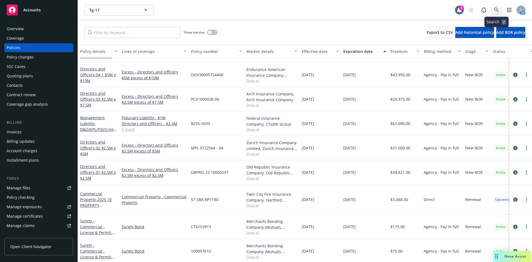
click at [497, 8] on icon at bounding box center [496, 9] width 5 height 5
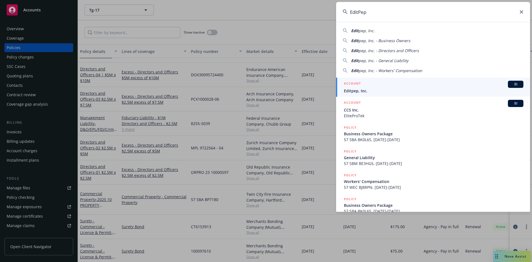
click at [367, 90] on span "Editpep, Inc." at bounding box center [433, 91] width 179 height 6
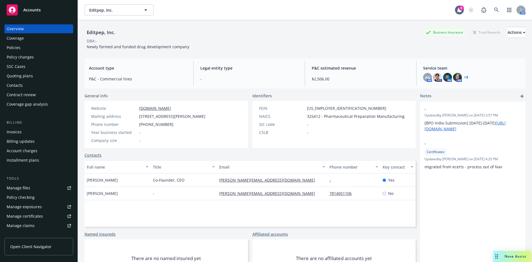
click at [12, 48] on div "Policies" at bounding box center [14, 47] width 14 height 9
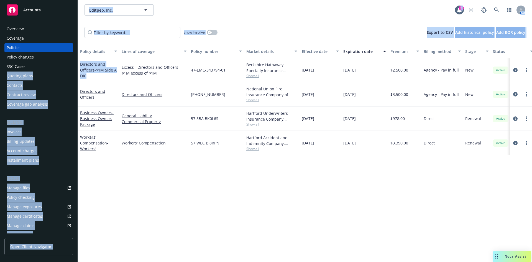
drag, startPoint x: 104, startPoint y: 78, endPoint x: 76, endPoint y: 62, distance: 32.4
click at [76, 62] on div "Accounts Overview Coverage Policies Policy changes SSC Cases Quoting plans Cont…" at bounding box center [266, 131] width 532 height 262
click at [97, 79] on div "Directors and Officers - $1M Side A DIC" at bounding box center [99, 70] width 42 height 24
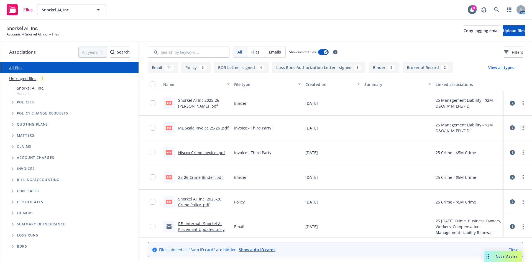
click at [522, 126] on circle "more" at bounding box center [522, 125] width 1 height 1
click at [486, 137] on link "Archive" at bounding box center [494, 139] width 55 height 11
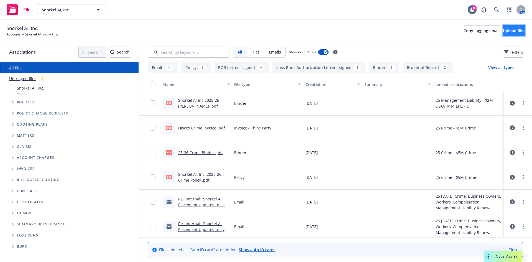
click at [503, 33] on button "Upload files" at bounding box center [514, 30] width 22 height 11
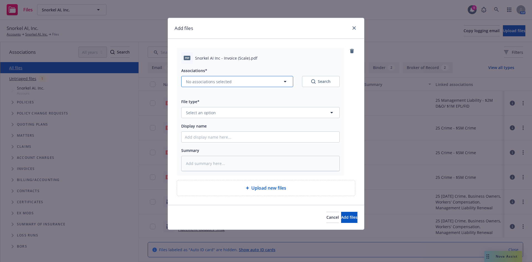
click at [202, 79] on span "No associations selected" at bounding box center [209, 82] width 46 height 6
type textarea "x"
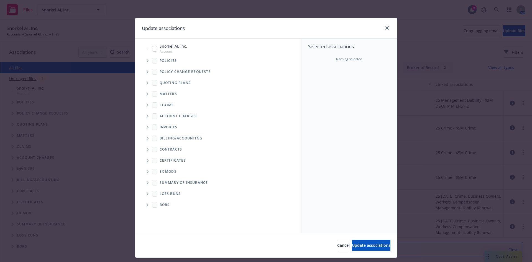
click at [147, 60] on icon "Tree Example" at bounding box center [148, 60] width 2 height 3
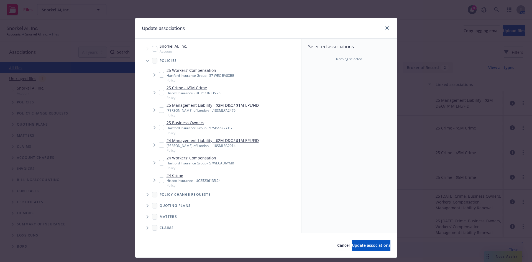
click at [160, 108] on input "Tree Example" at bounding box center [162, 110] width 6 height 6
checkbox input "true"
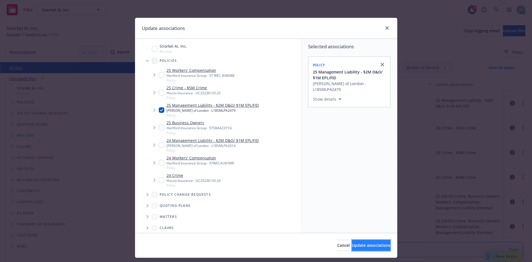
click at [359, 247] on span "Update associations" at bounding box center [371, 244] width 39 height 5
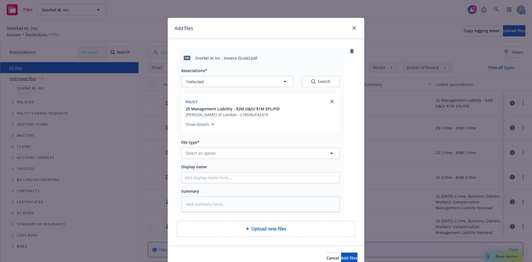
type textarea "x"
click at [197, 154] on span "Select an option" at bounding box center [201, 153] width 30 height 6
type input "invoic"
click at [194, 136] on span "Invoice - Third Party" at bounding box center [206, 138] width 38 height 6
click at [203, 175] on input "Display name" at bounding box center [260, 177] width 158 height 11
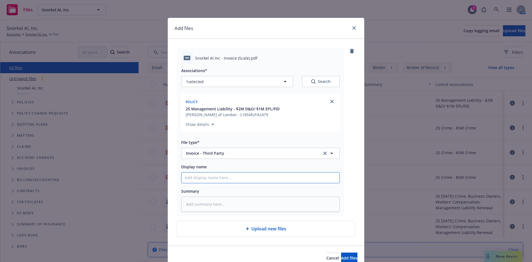
type textarea "x"
type input "R"
type textarea "x"
type input "RT"
type textarea "x"
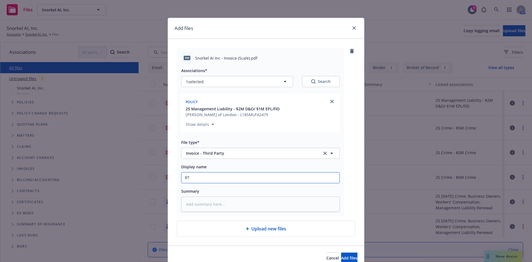
type input "RT"
type textarea "x"
type input "RT"
type textarea "x"
type input "RT/"
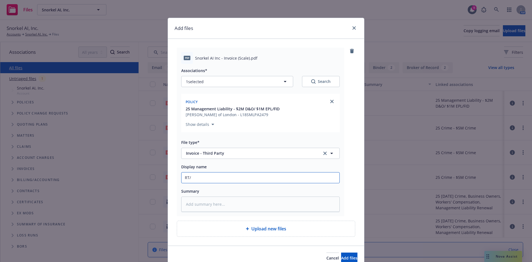
type textarea "x"
type input "RT/S"
type textarea "x"
type input "RT/Sc"
type textarea "x"
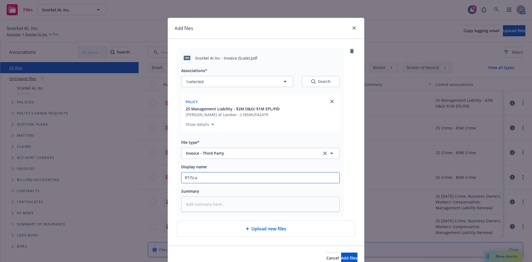
type input "RT/Scal"
type textarea "x"
type input "RT/Scale"
type textarea "x"
type input "RT/Scale"
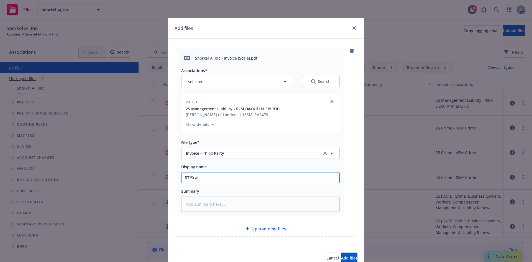
type textarea "x"
type input "RT/Scale ML"
type textarea "x"
type input "RT/Scale ML"
type textarea "x"
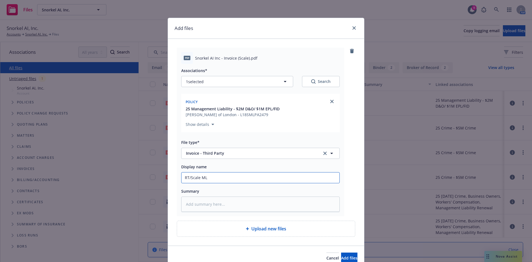
type input "RT/Scale ML I"
type textarea "x"
type input "RT/Scale ML In"
type textarea "x"
type input "RT/Scale ML Inv"
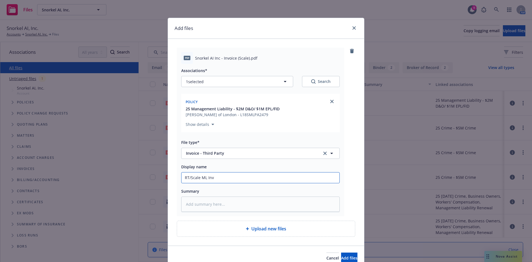
type textarea "x"
type input "RT/Scale ML Invo"
type textarea "x"
type input "RT/Scale ML Invoc"
type textarea "x"
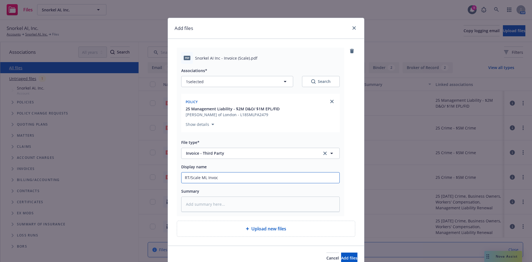
type input "RT/Scale ML Invoci"
type textarea "x"
type input "RT/Scale ML Invocie"
type textarea "x"
type input "RT/Scale ML Invocie"
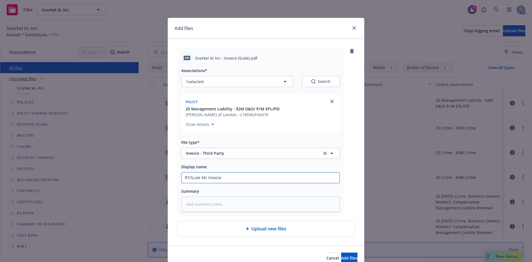
type textarea "x"
type input "RT/Scale ML Invocie"
type textarea "x"
type input "RT/Scale ML Invoci"
type textarea "x"
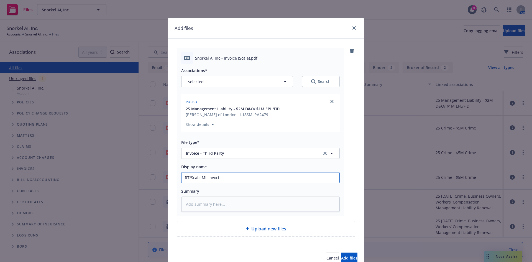
type input "RT/Scale ML Invoc"
type textarea "x"
type input "RT/Scale ML Invo"
type textarea "x"
type input "RT/Scale ML Invoi"
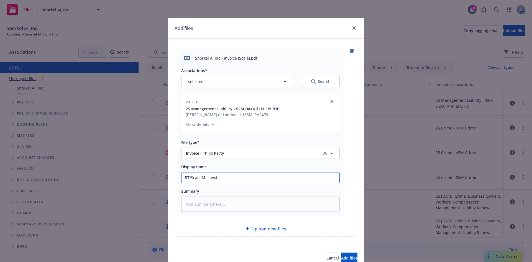
type textarea "x"
type input "RT/Scale ML Invoic"
type textarea "x"
type input "RT/Scale ML Invoice"
type textarea "x"
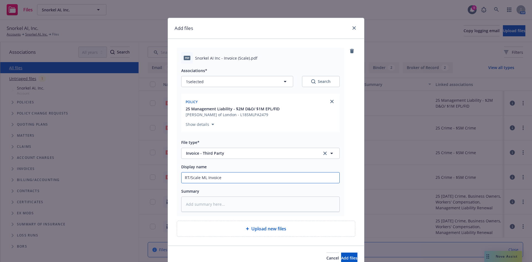
type input "RT/Scale ML Invoice"
click at [341, 252] on button "Add files" at bounding box center [349, 257] width 16 height 11
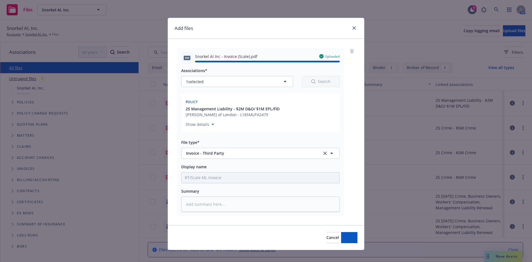
type textarea "x"
